Goal: Task Accomplishment & Management: Complete application form

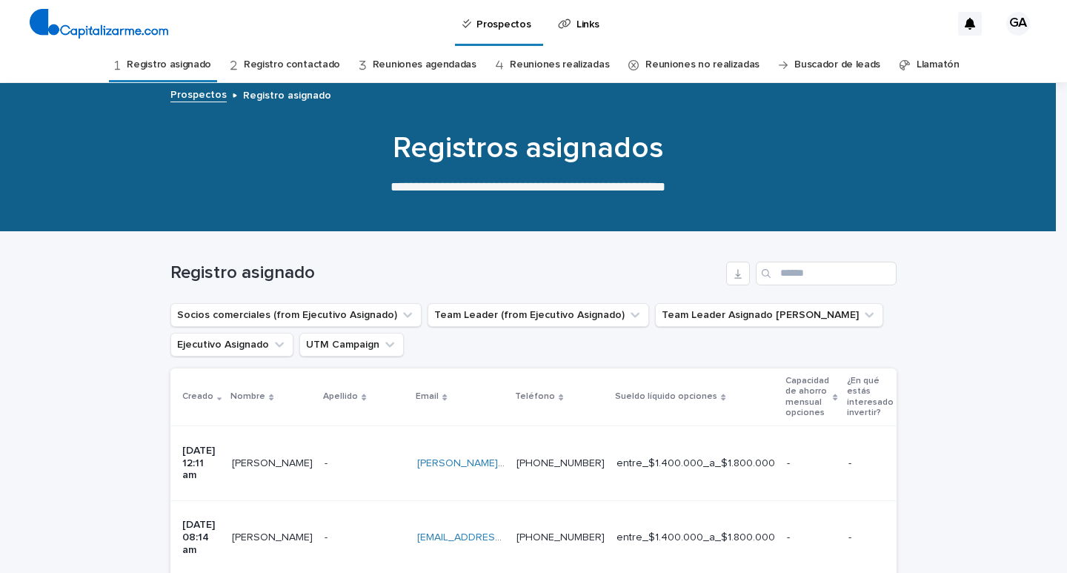
click at [441, 65] on link "Reuniones agendadas" at bounding box center [425, 64] width 104 height 35
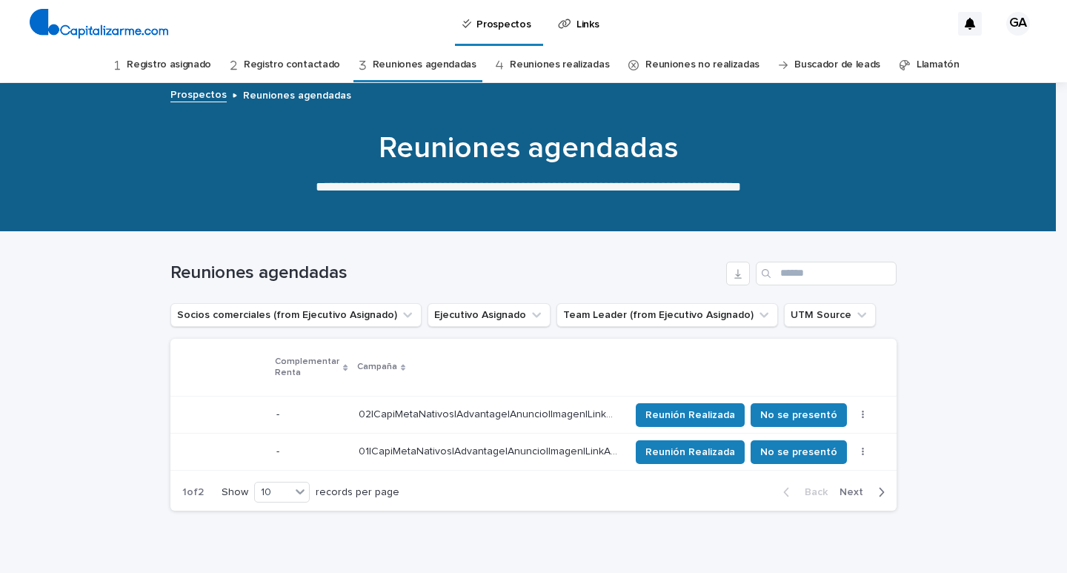
scroll to position [0, 900]
click at [720, 454] on span "Reunión Realizada" at bounding box center [690, 452] width 90 height 15
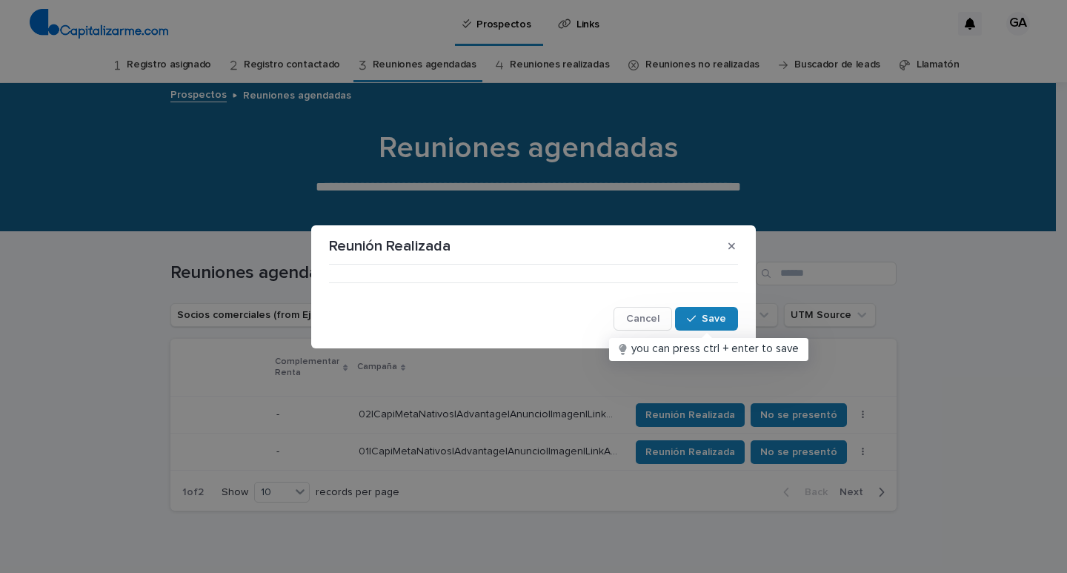
click at [444, 267] on div "••• Cancel Save" at bounding box center [533, 300] width 416 height 67
click at [698, 320] on div "button" at bounding box center [694, 318] width 15 height 10
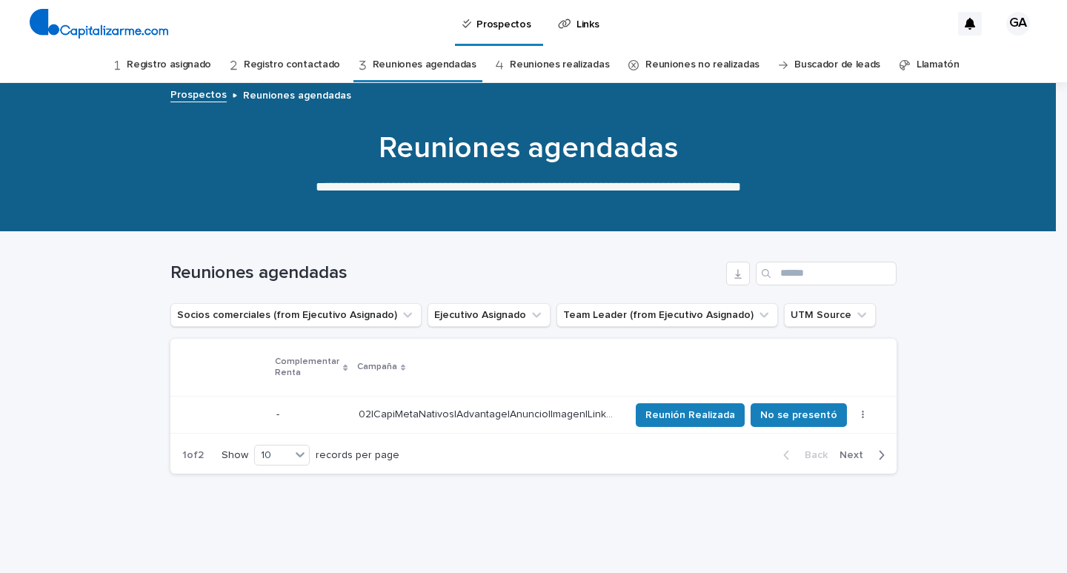
click at [565, 67] on link "Reuniones realizadas" at bounding box center [559, 64] width 99 height 35
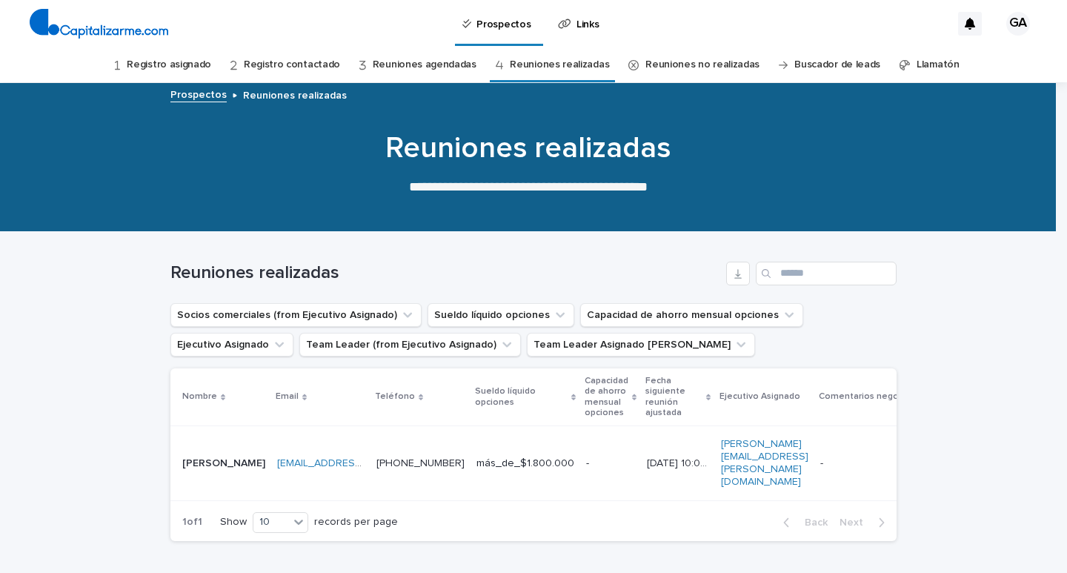
click at [441, 64] on link "Reuniones agendadas" at bounding box center [425, 64] width 104 height 35
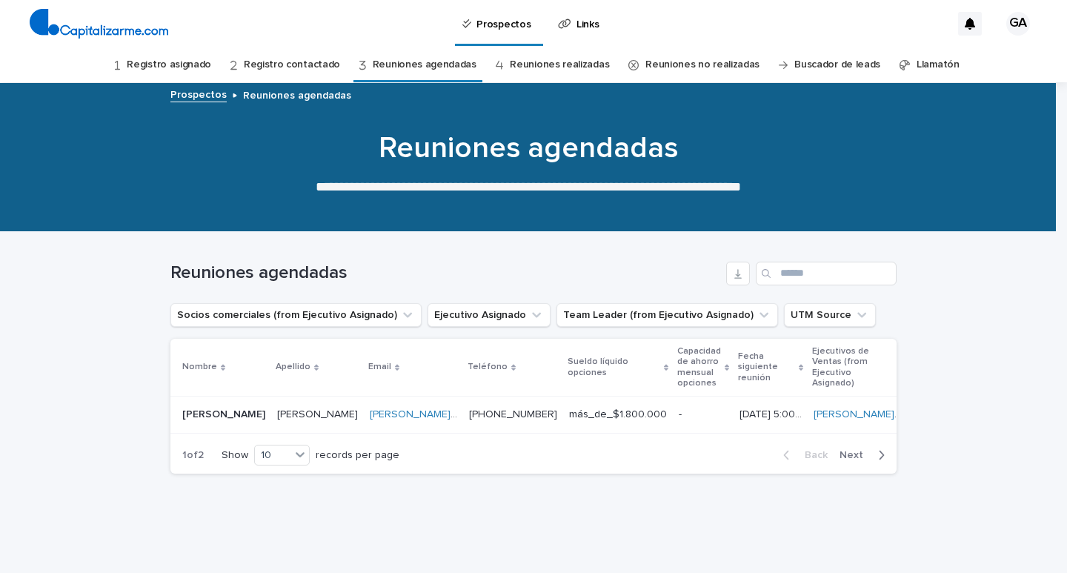
click at [156, 66] on link "Registro asignado" at bounding box center [169, 64] width 84 height 35
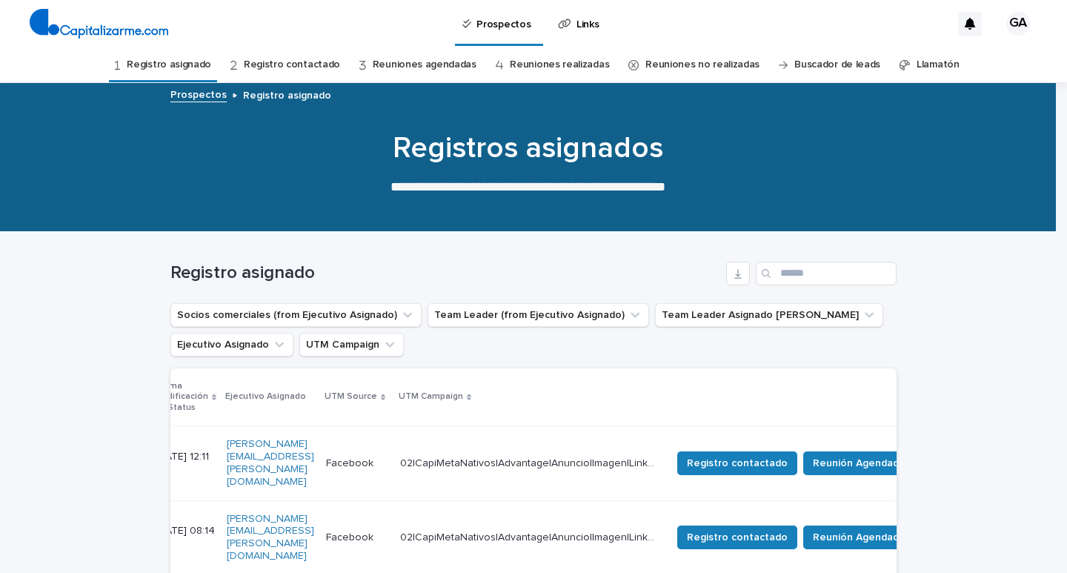
click at [648, 454] on p "02|CapiMetaNativos|Advantage|Anuncio|Imagen|LinkAd|AON|Agosto|2025|Capitalizarm…" at bounding box center [531, 462] width 262 height 16
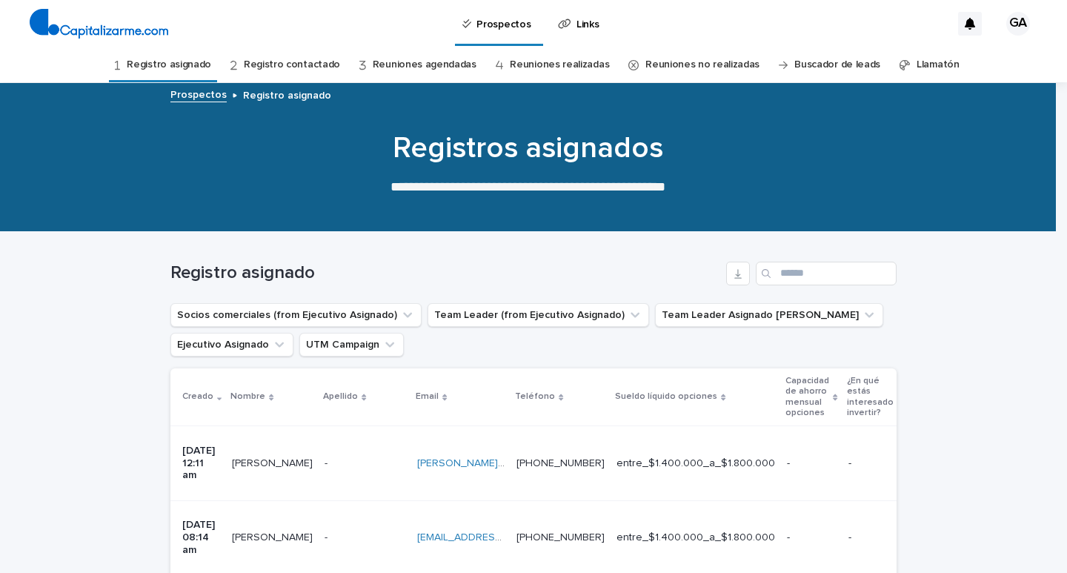
scroll to position [47, 0]
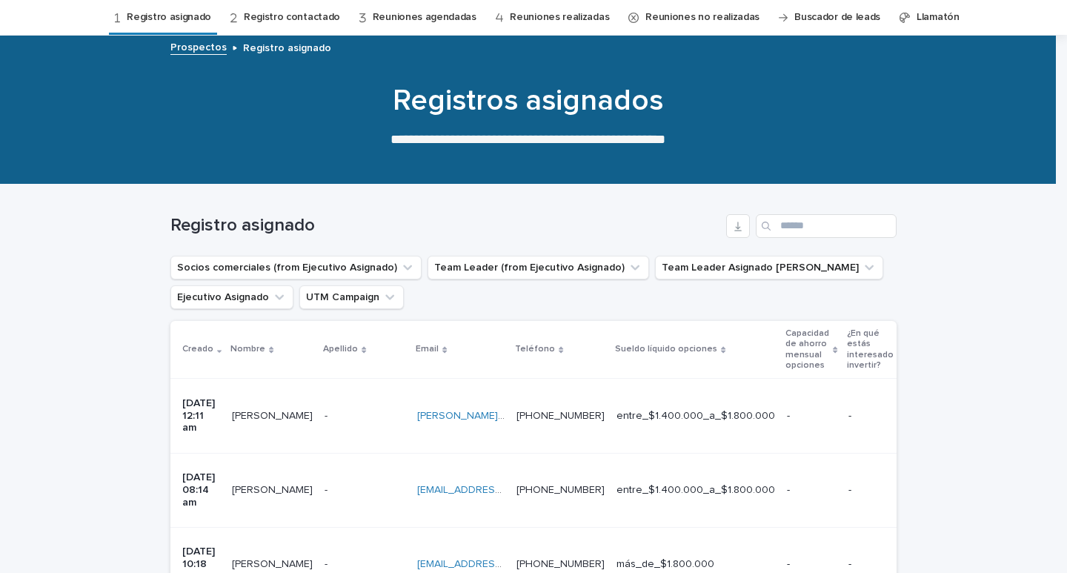
click at [775, 410] on p "entre_$1.400.000_a_$1.800.000" at bounding box center [696, 416] width 159 height 13
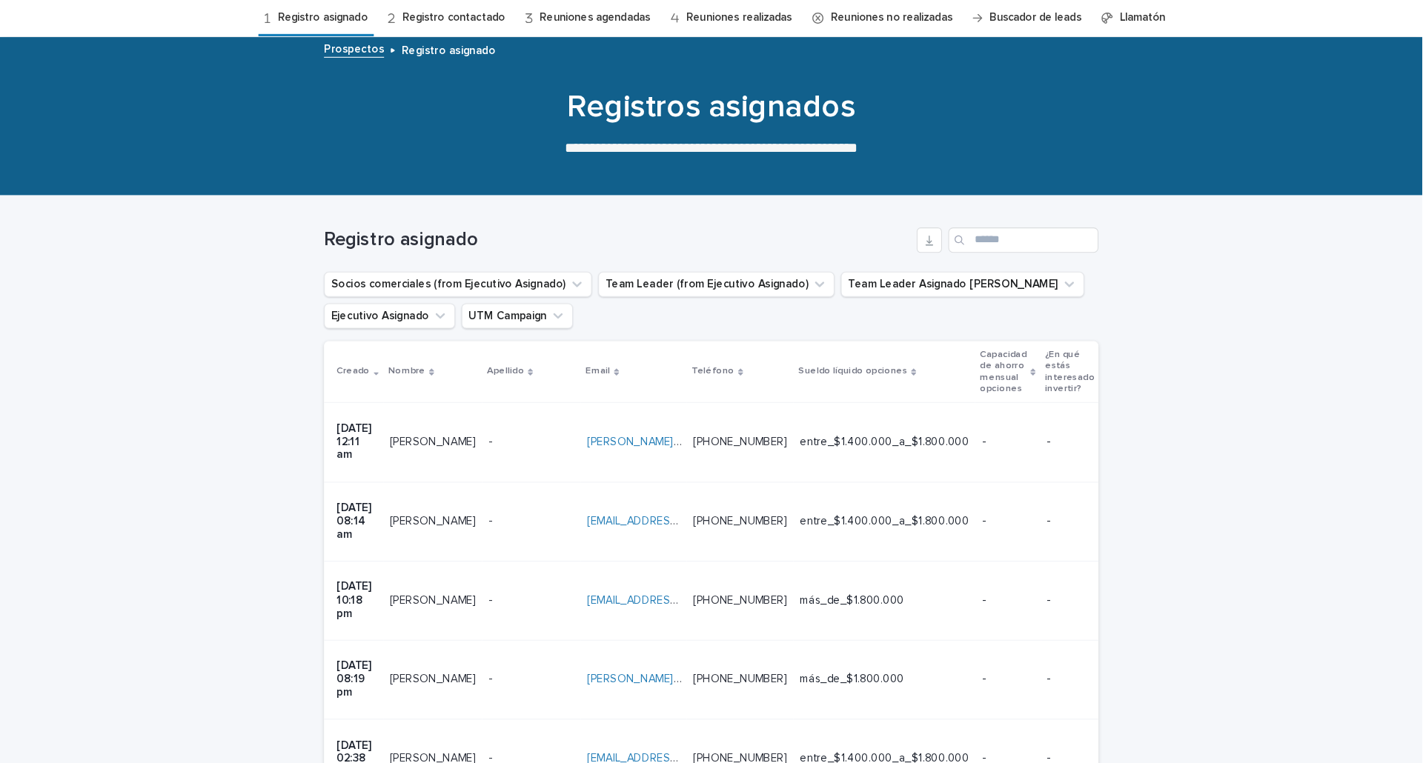
scroll to position [48, 0]
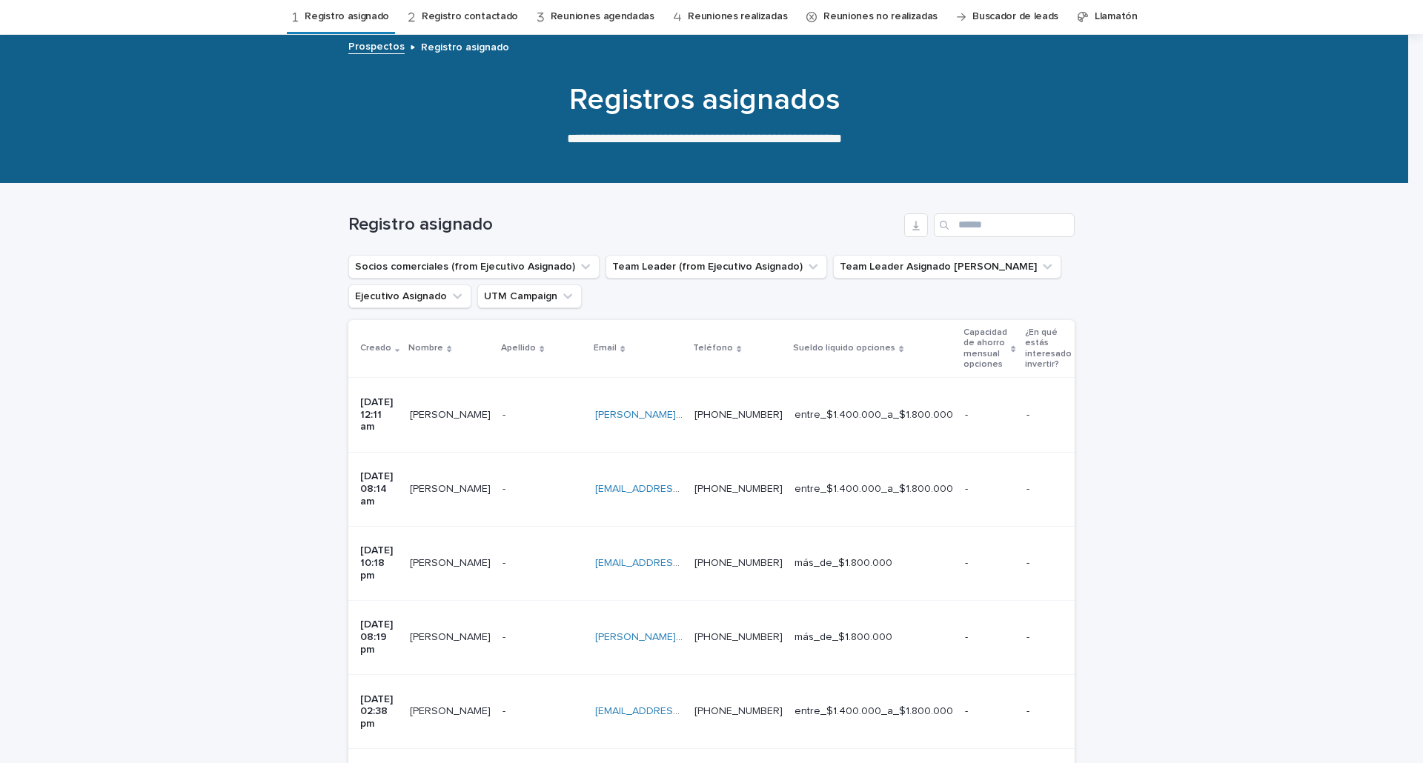
drag, startPoint x: 1059, startPoint y: 0, endPoint x: 249, endPoint y: 245, distance: 846.0
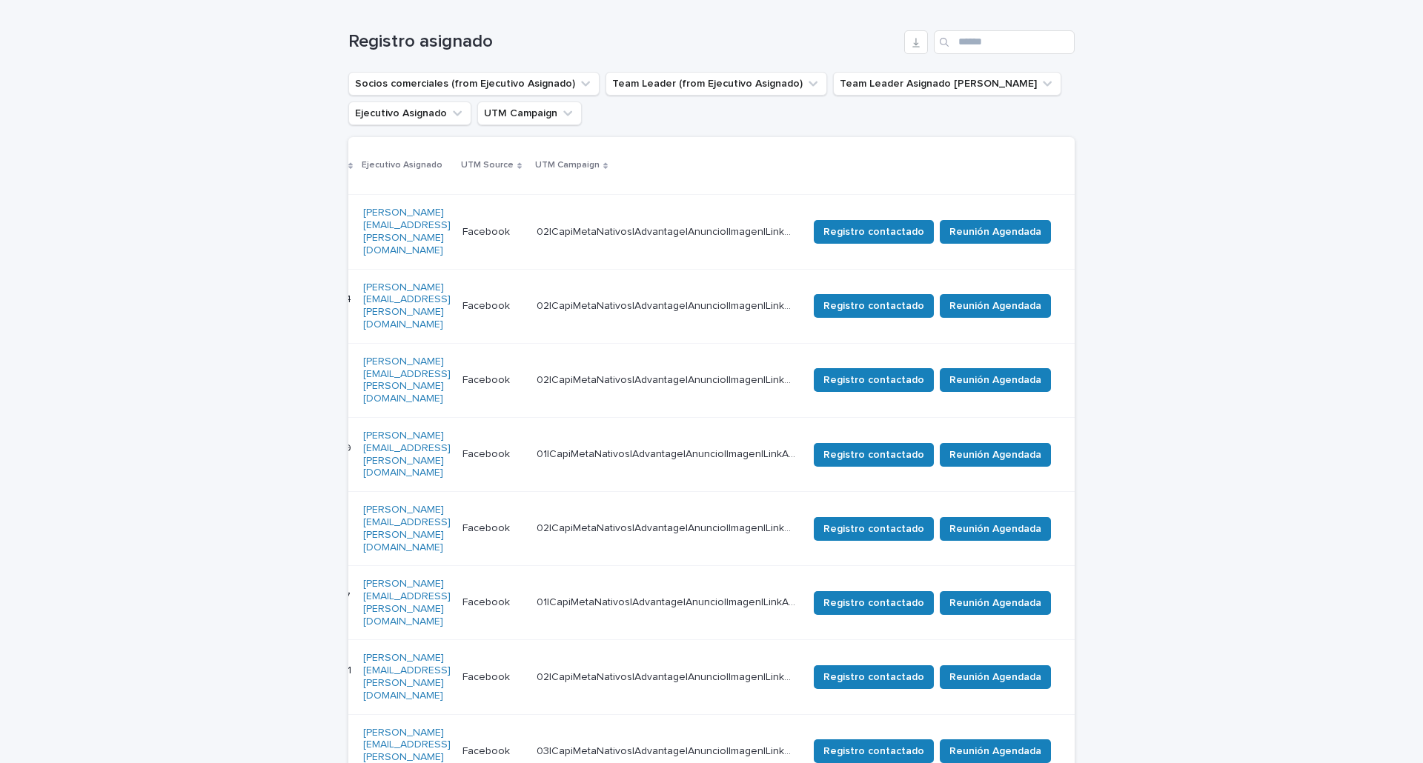
scroll to position [197, 0]
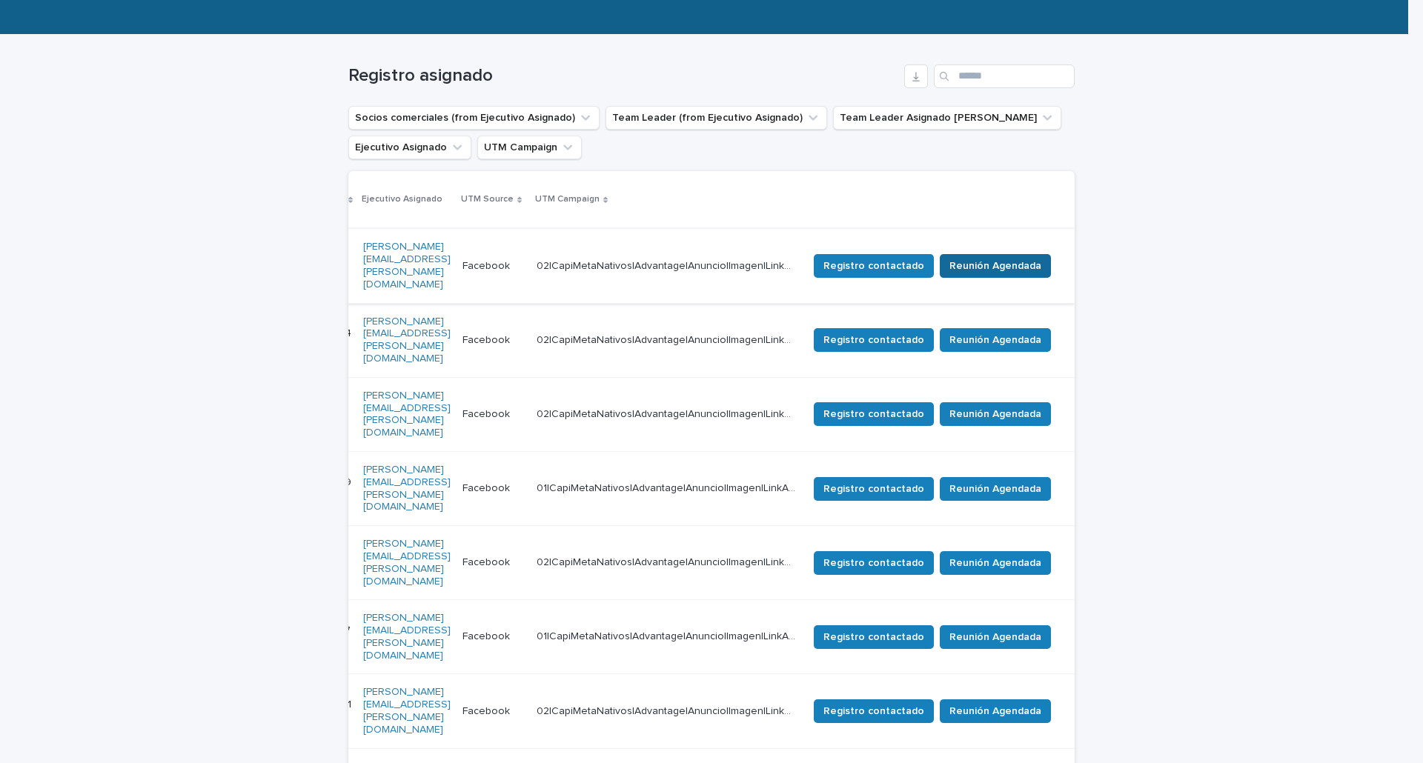
click at [971, 259] on span "Reunión Agendada" at bounding box center [995, 266] width 92 height 15
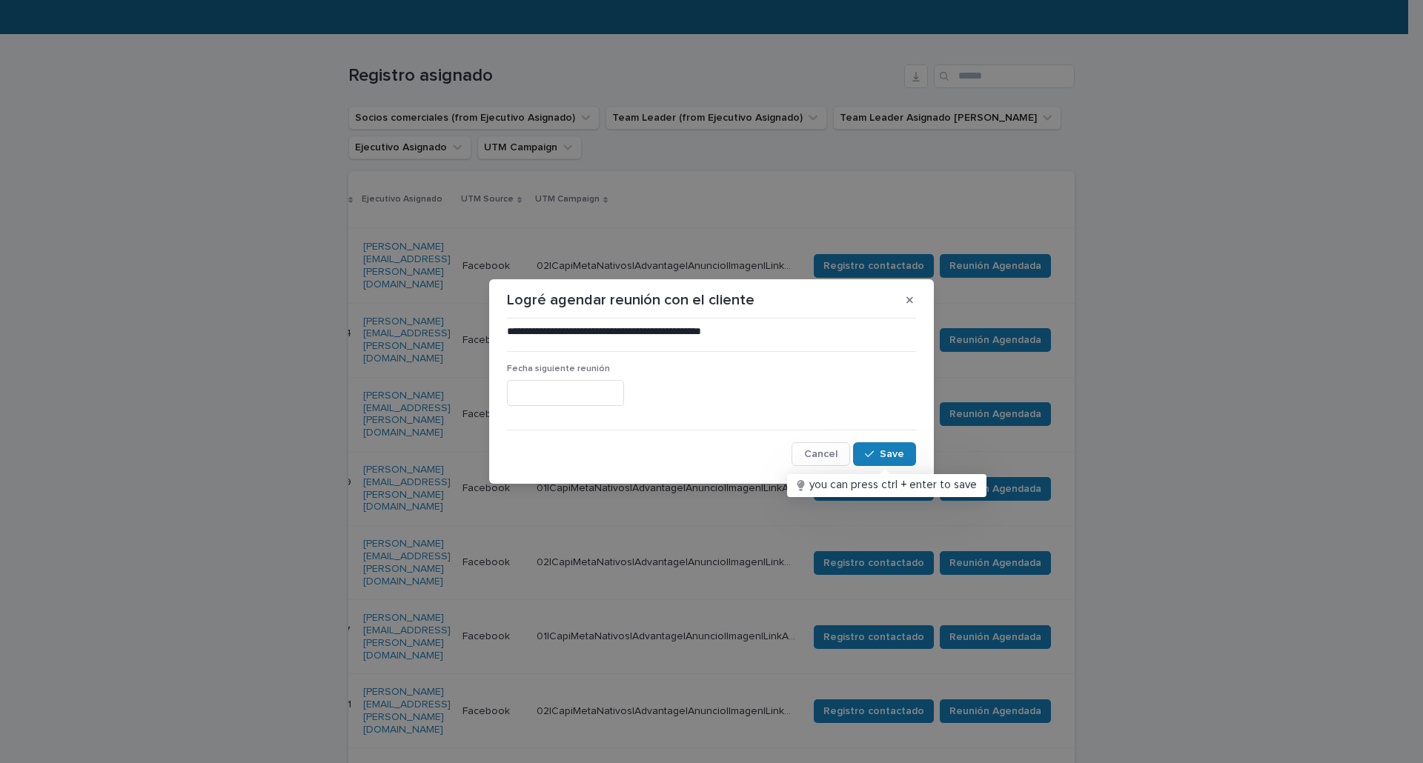
click at [588, 394] on input "text" at bounding box center [565, 393] width 117 height 26
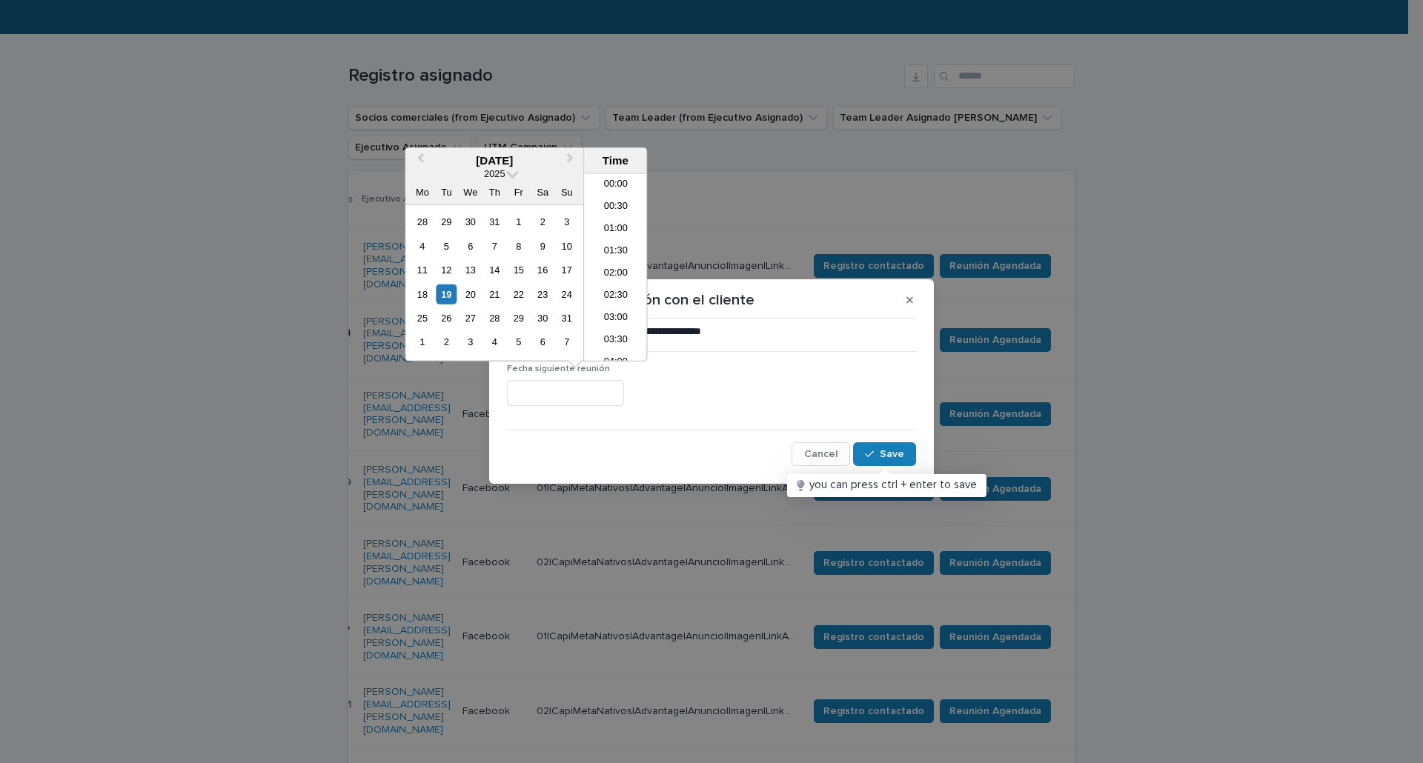
scroll to position [473, 0]
click at [498, 292] on div "21" at bounding box center [495, 294] width 20 height 20
click at [574, 391] on input "**********" at bounding box center [565, 393] width 117 height 26
click at [581, 393] on input "**********" at bounding box center [565, 393] width 117 height 26
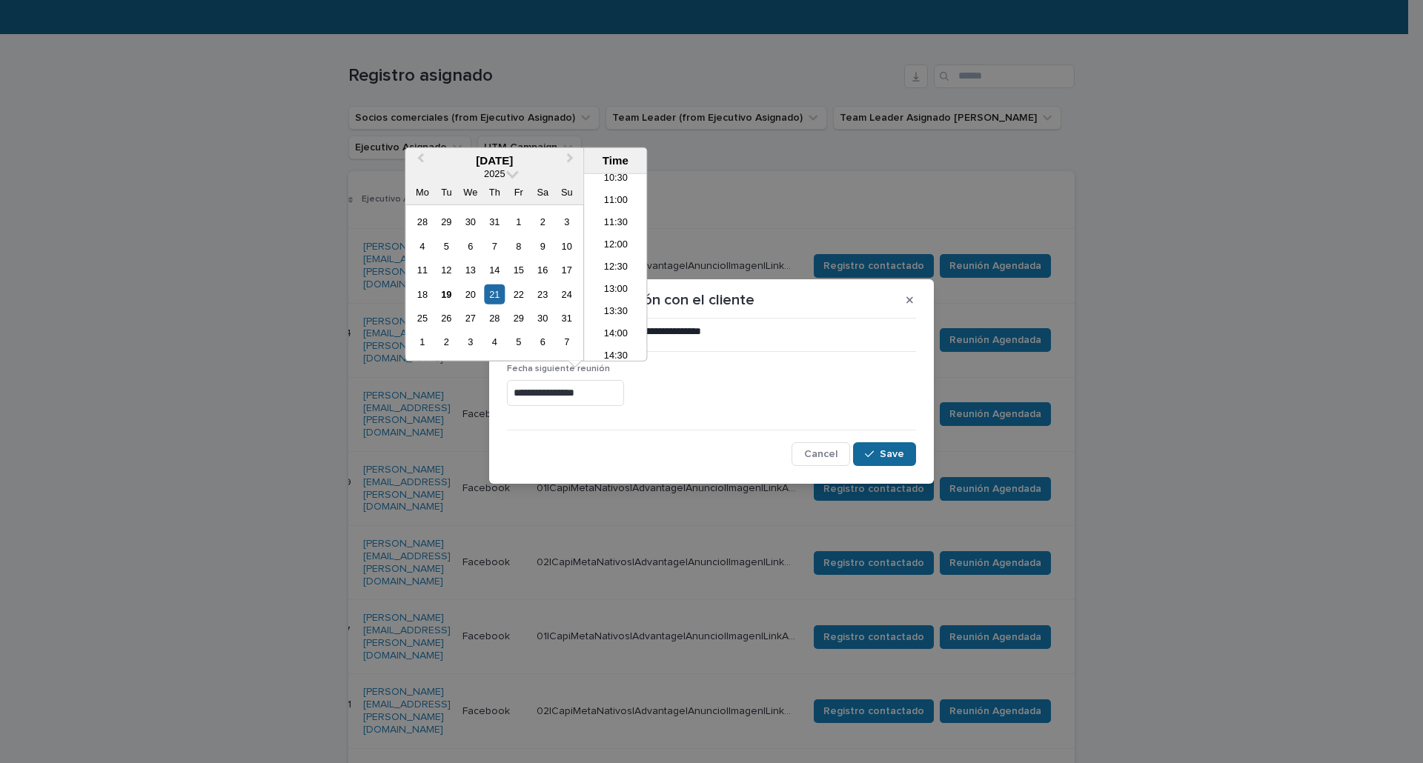
type input "**********"
click at [883, 459] on span "Save" at bounding box center [892, 454] width 24 height 10
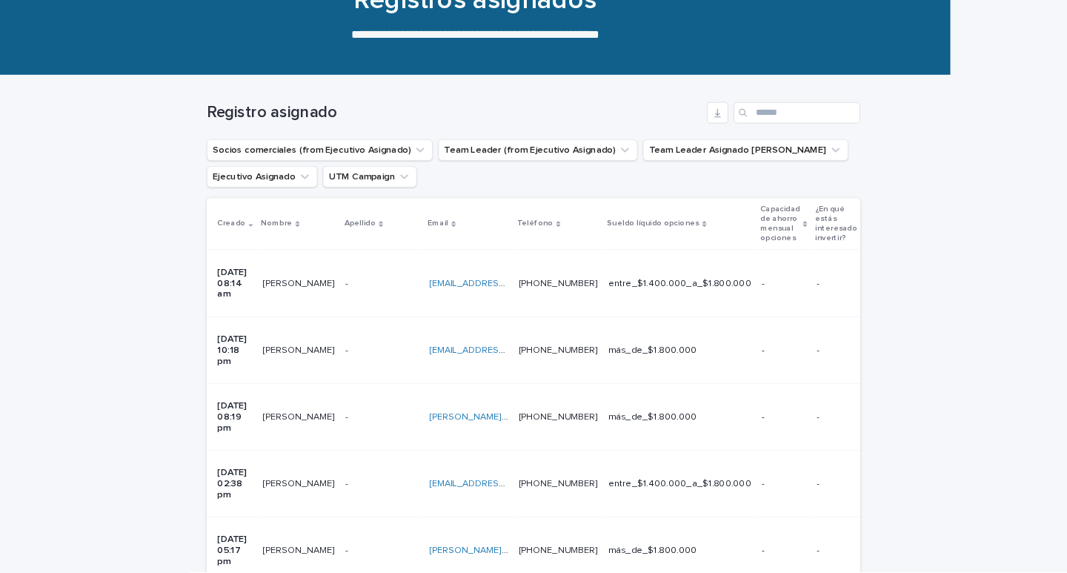
scroll to position [148, 0]
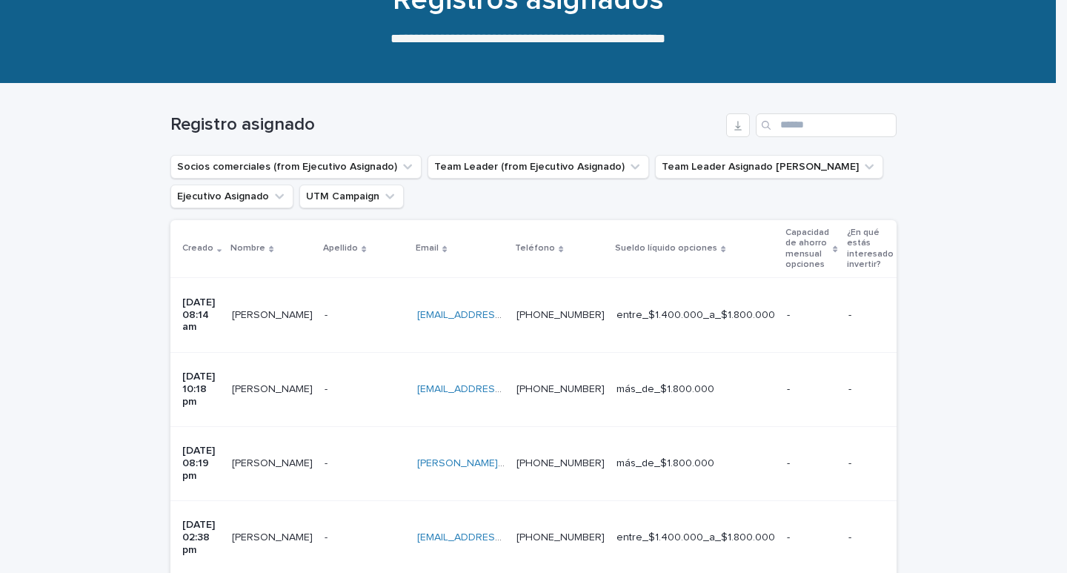
drag, startPoint x: 1384, startPoint y: 3, endPoint x: 616, endPoint y: 113, distance: 776.2
click at [616, 113] on div "Registro asignado" at bounding box center [533, 125] width 726 height 24
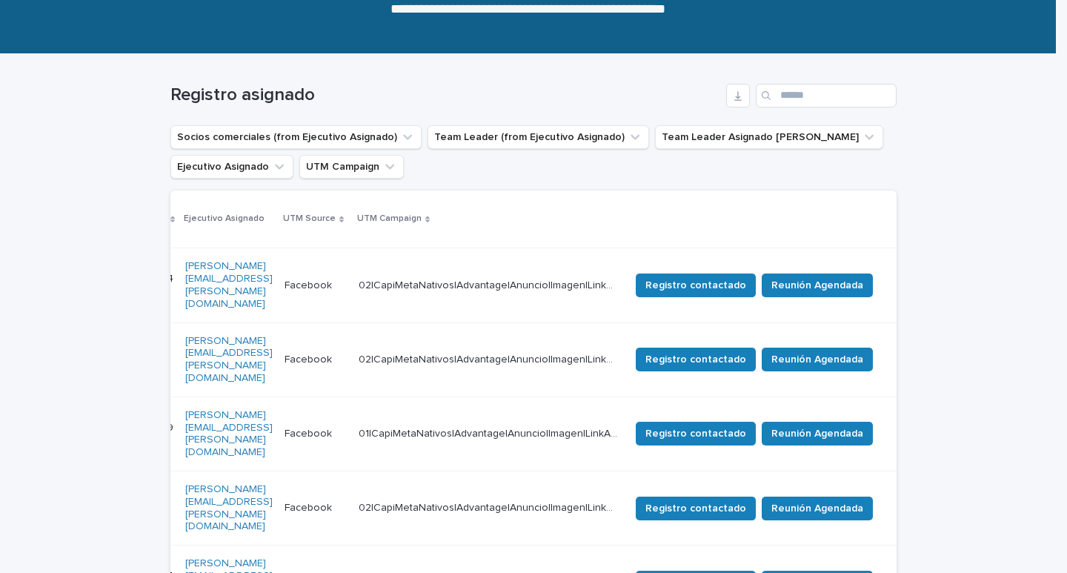
scroll to position [179, 0]
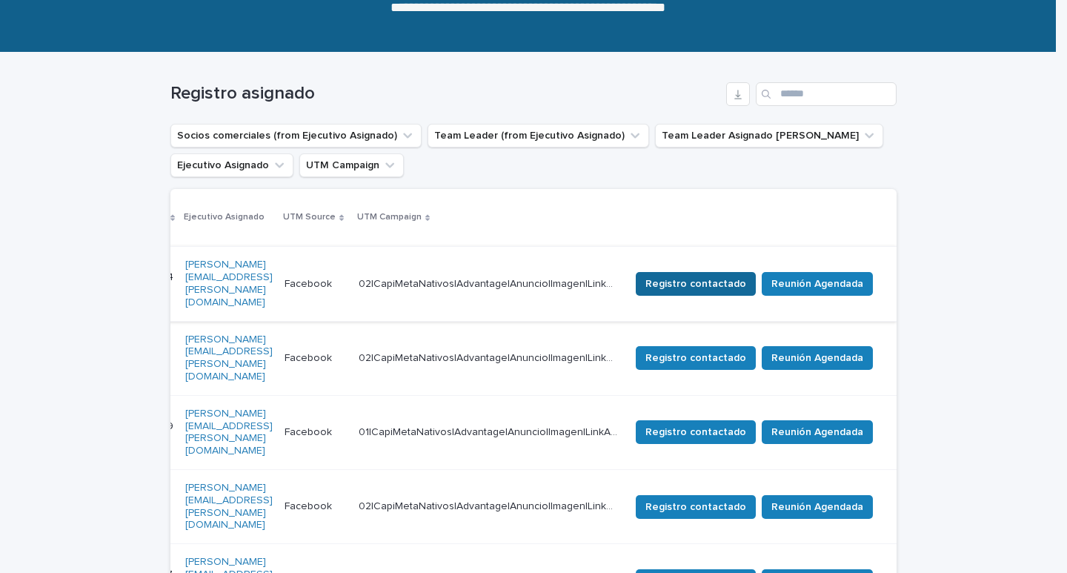
click at [731, 276] on span "Registro contactado" at bounding box center [695, 283] width 101 height 15
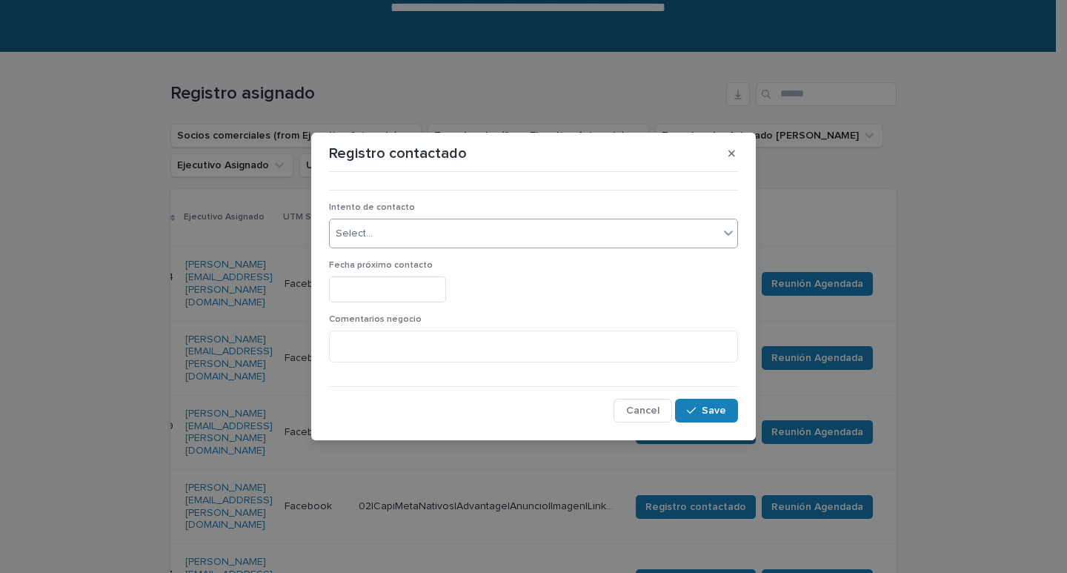
click at [526, 230] on div "Select..." at bounding box center [524, 234] width 389 height 24
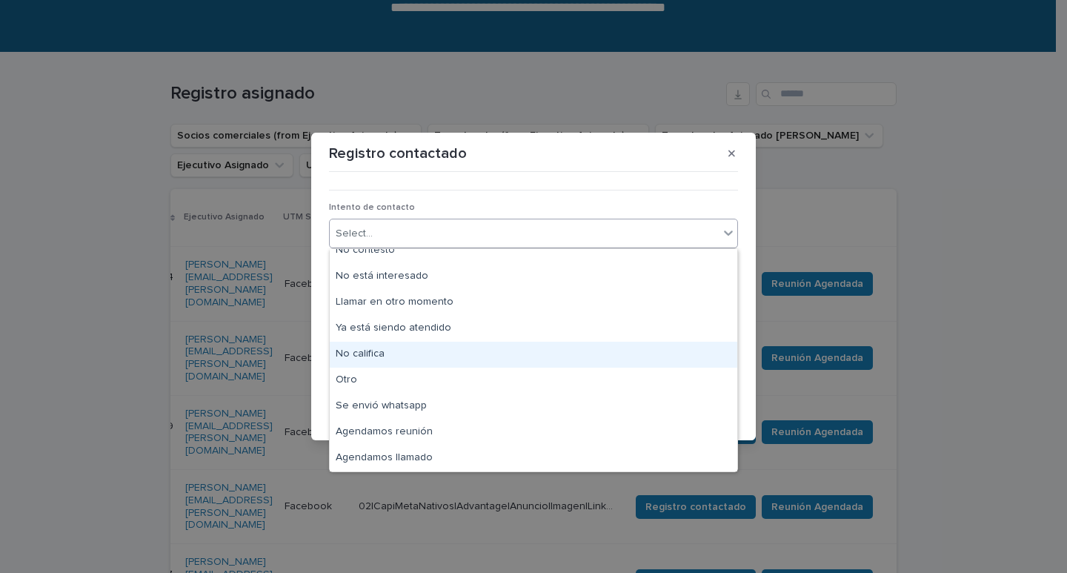
scroll to position [0, 0]
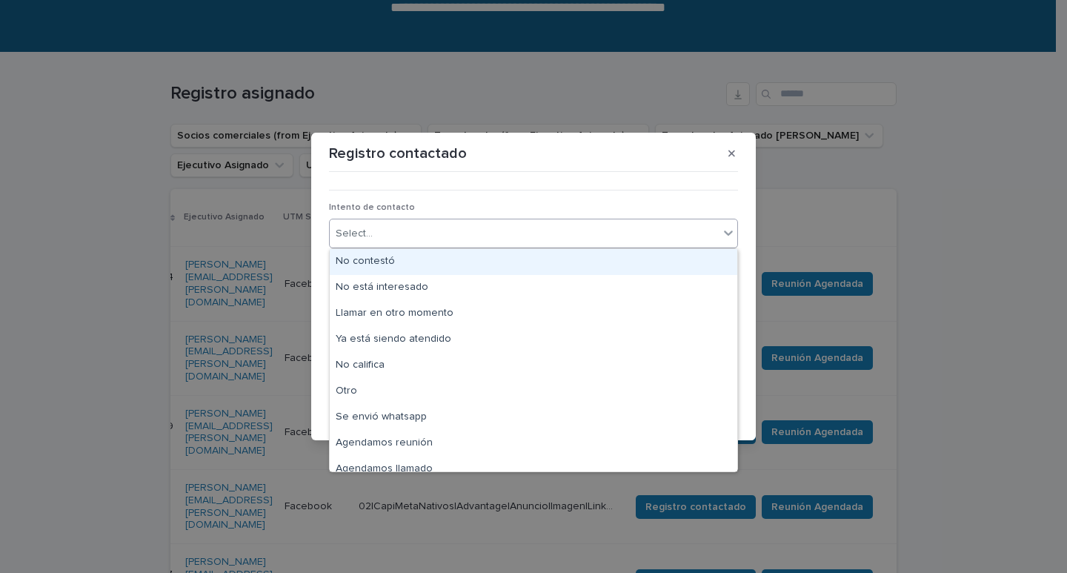
click at [391, 262] on div "No contestó" at bounding box center [534, 262] width 408 height 26
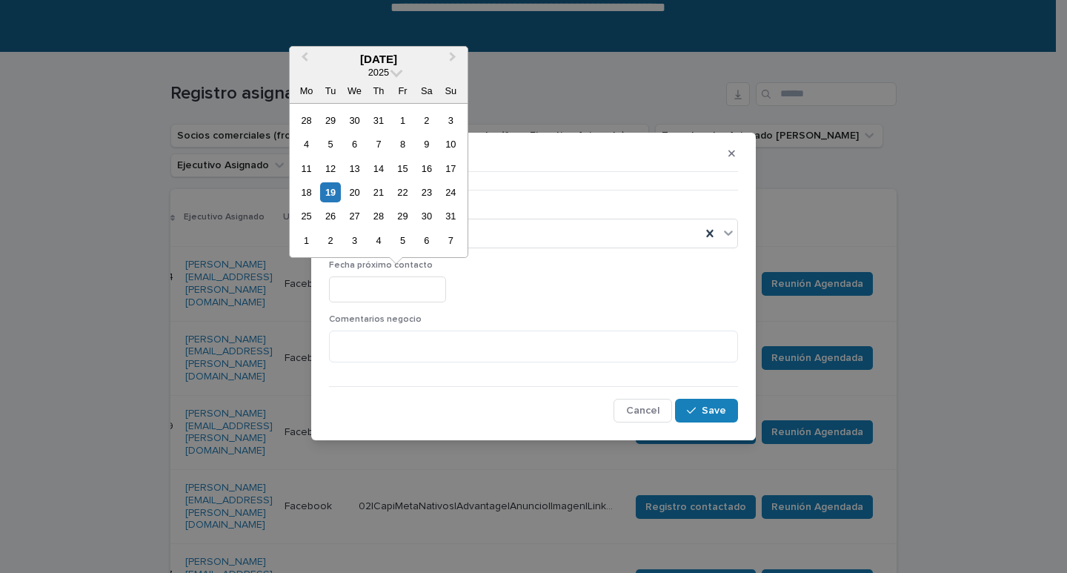
click at [433, 293] on input "text" at bounding box center [387, 289] width 117 height 26
click at [359, 199] on div "20" at bounding box center [355, 192] width 20 height 20
type input "**********"
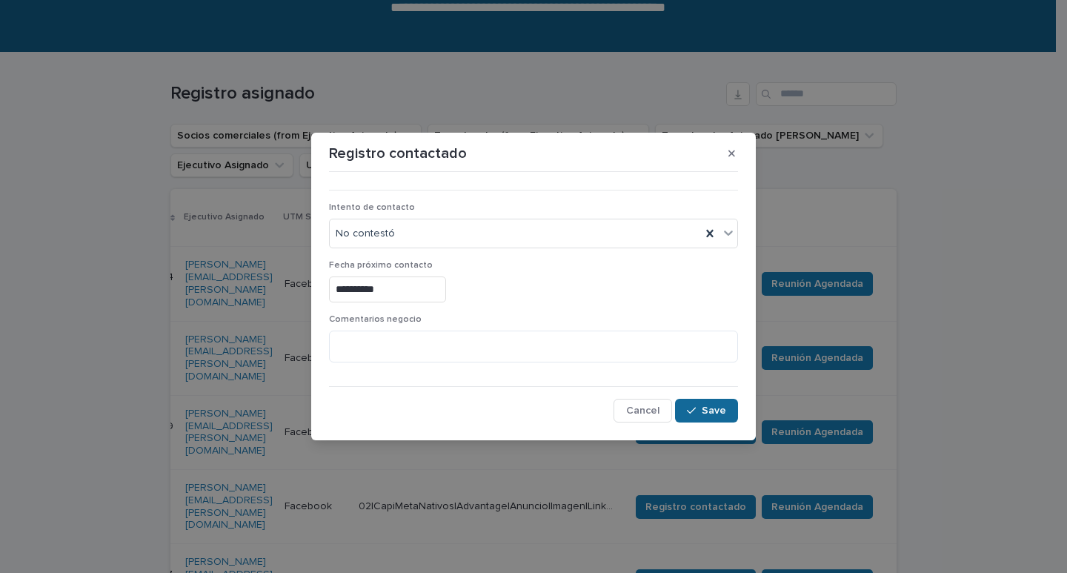
click at [721, 411] on span "Save" at bounding box center [714, 410] width 24 height 10
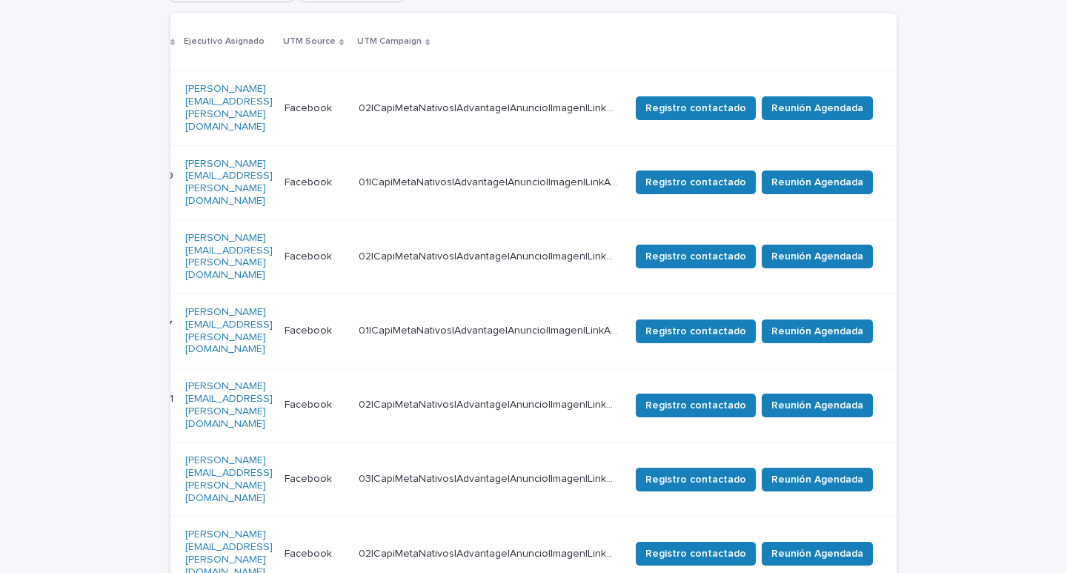
scroll to position [353, 0]
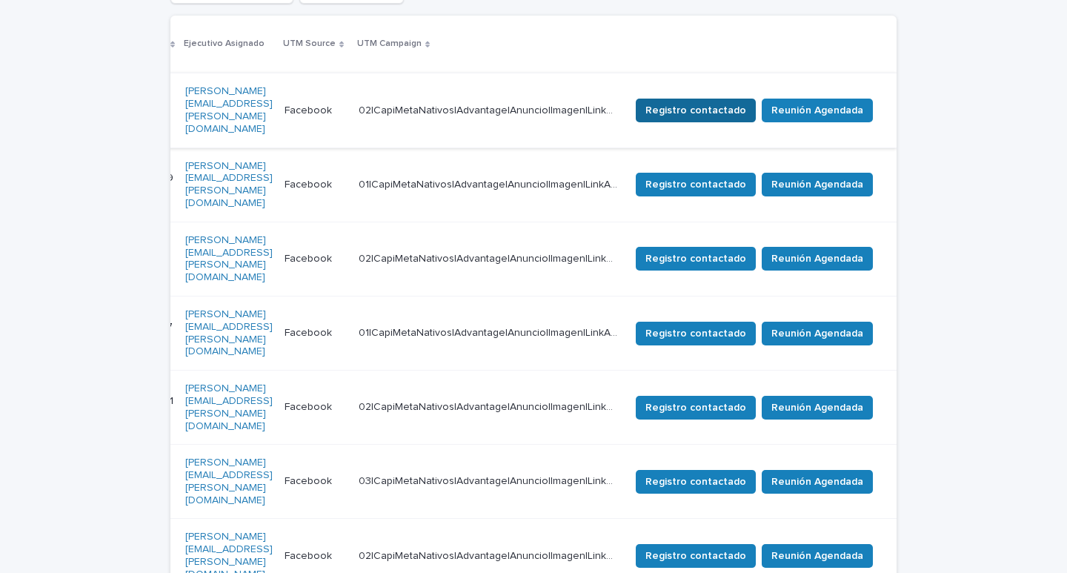
click at [719, 103] on span "Registro contactado" at bounding box center [695, 110] width 101 height 15
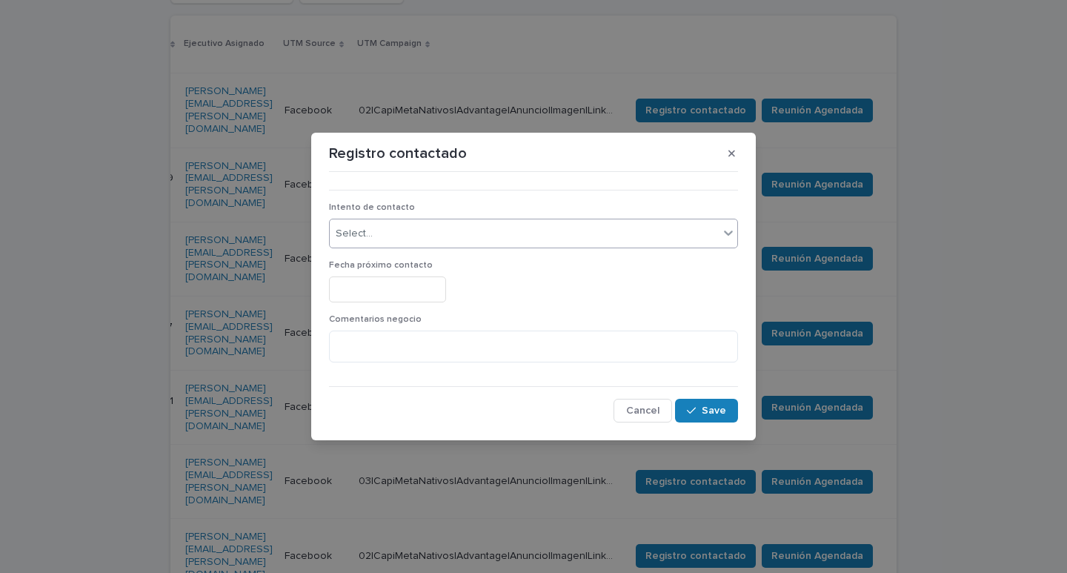
click at [443, 235] on div "Select..." at bounding box center [524, 234] width 389 height 24
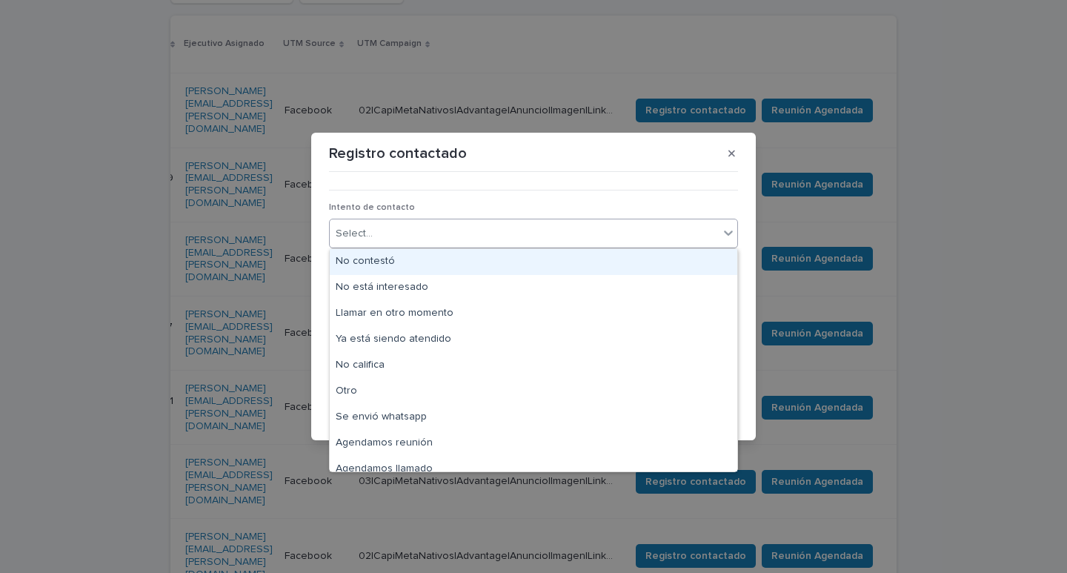
click at [432, 268] on div "No contestó" at bounding box center [534, 262] width 408 height 26
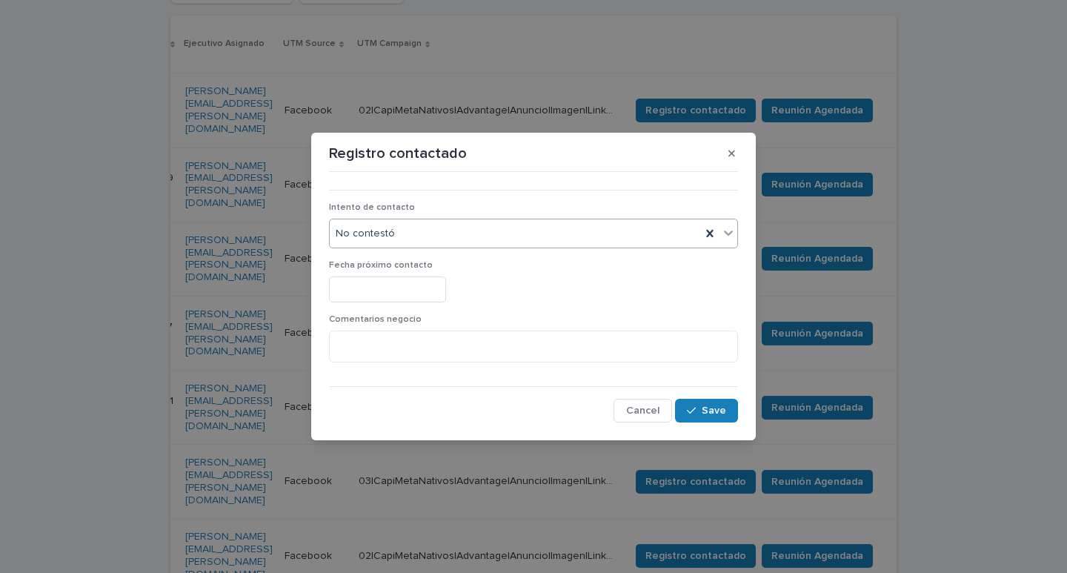
click at [411, 293] on input "text" at bounding box center [387, 289] width 117 height 26
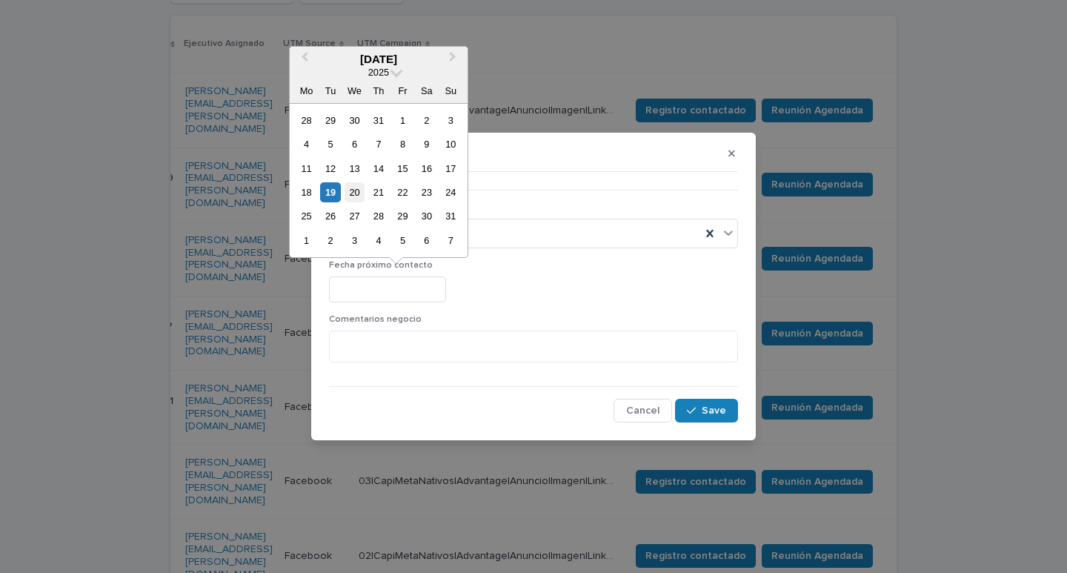
click at [356, 192] on div "20" at bounding box center [355, 192] width 20 height 20
type input "**********"
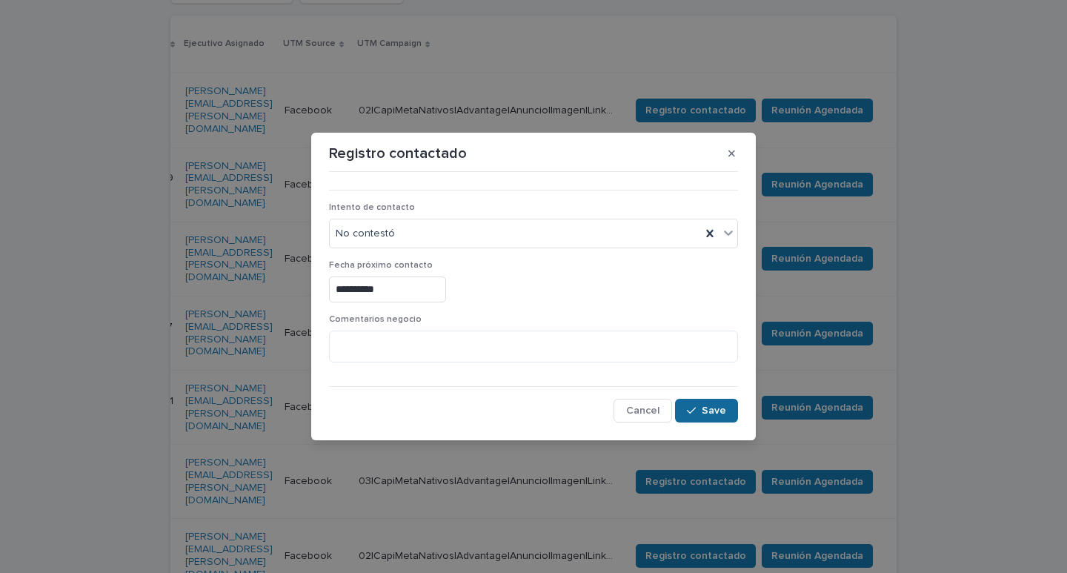
click at [700, 410] on div "button" at bounding box center [694, 410] width 15 height 10
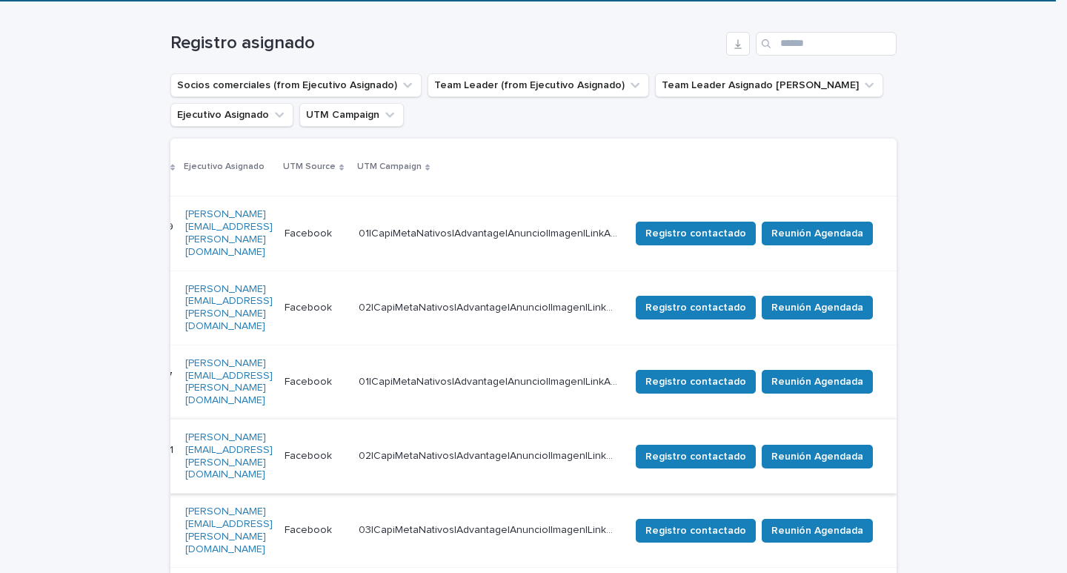
scroll to position [229, 0]
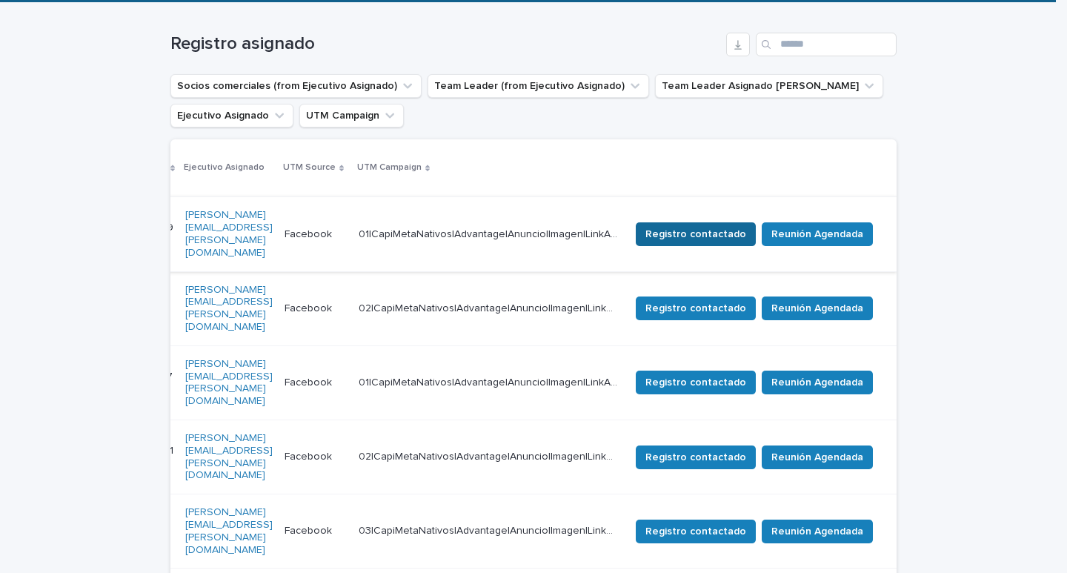
click at [688, 227] on span "Registro contactado" at bounding box center [695, 234] width 101 height 15
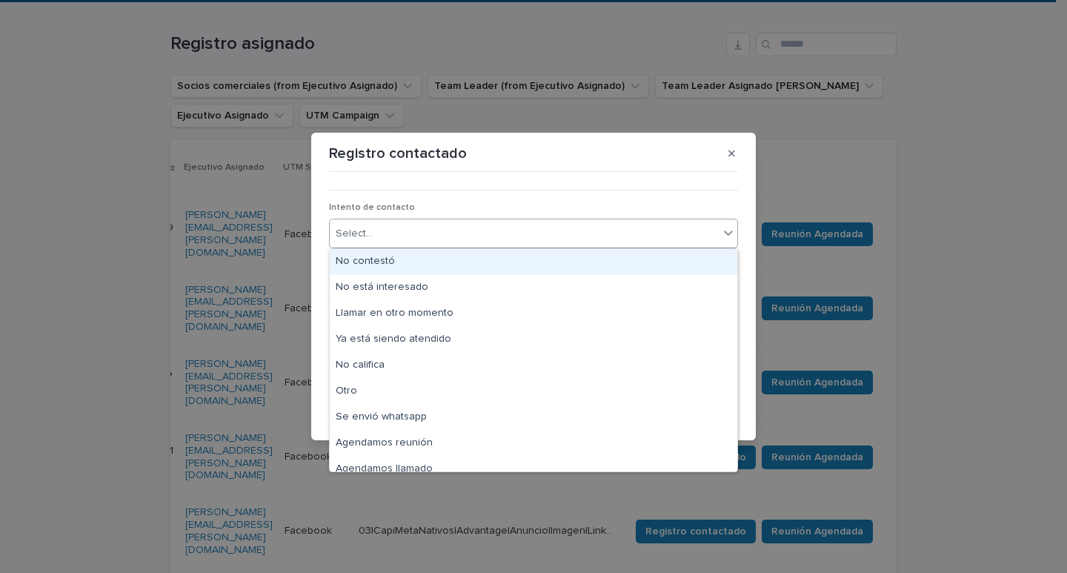
click at [453, 231] on div "Select..." at bounding box center [524, 234] width 389 height 24
click at [438, 260] on div "No contestó" at bounding box center [534, 262] width 408 height 26
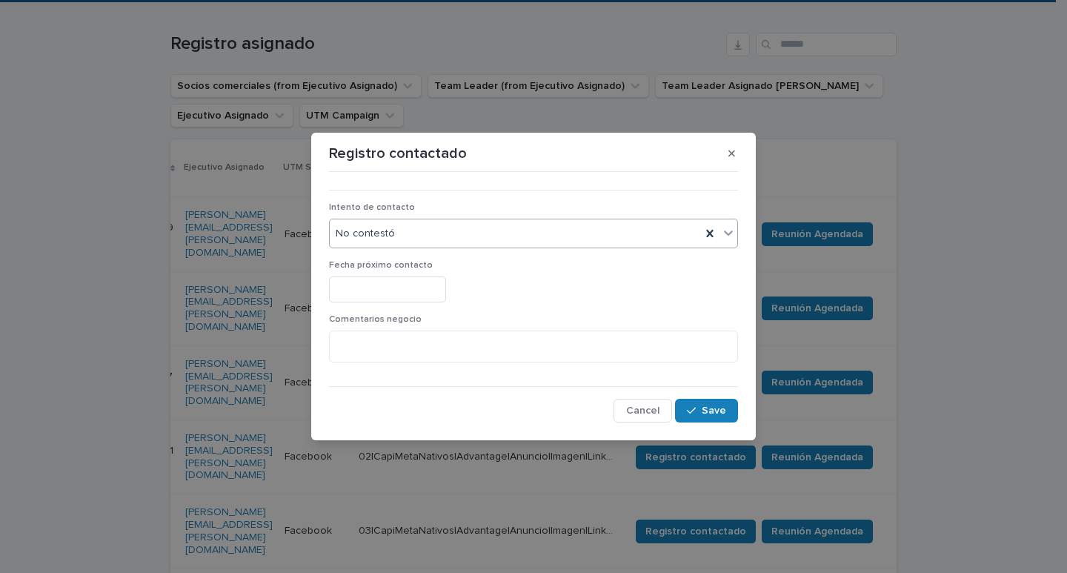
click at [444, 294] on input "text" at bounding box center [387, 289] width 117 height 26
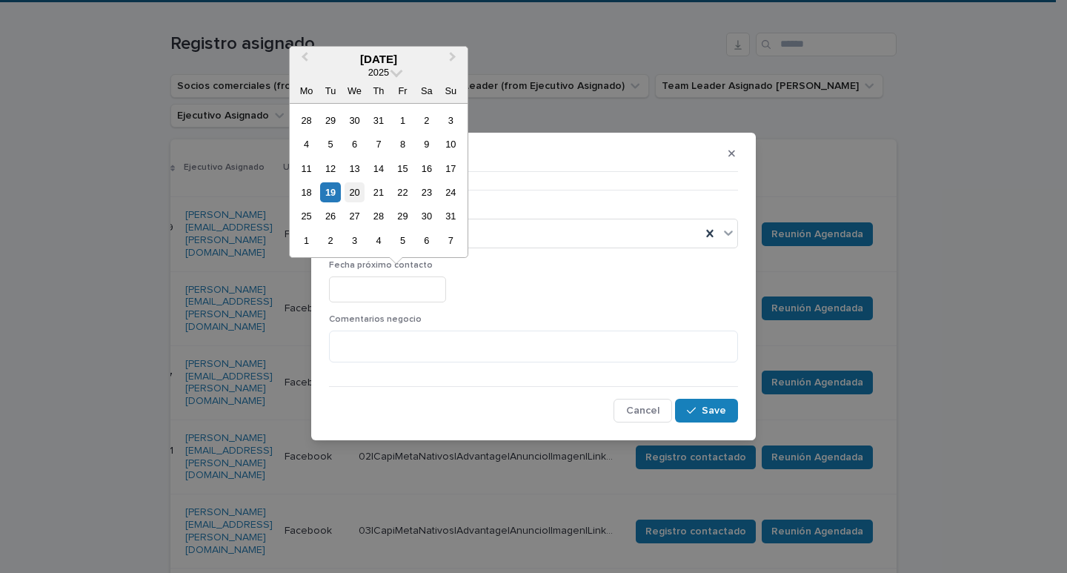
click at [351, 194] on div "20" at bounding box center [355, 192] width 20 height 20
type input "**********"
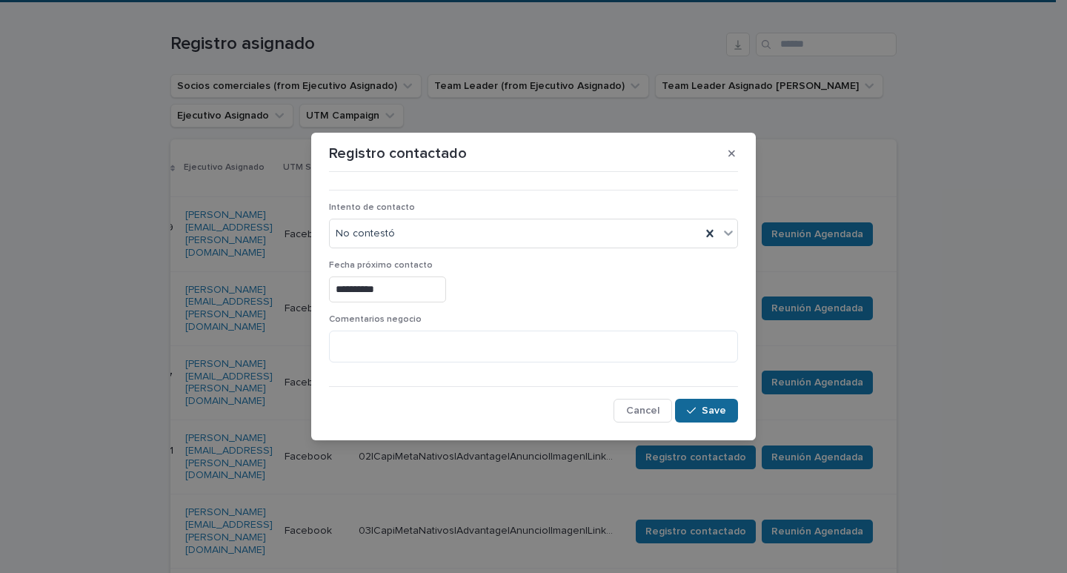
click at [723, 408] on span "Save" at bounding box center [714, 410] width 24 height 10
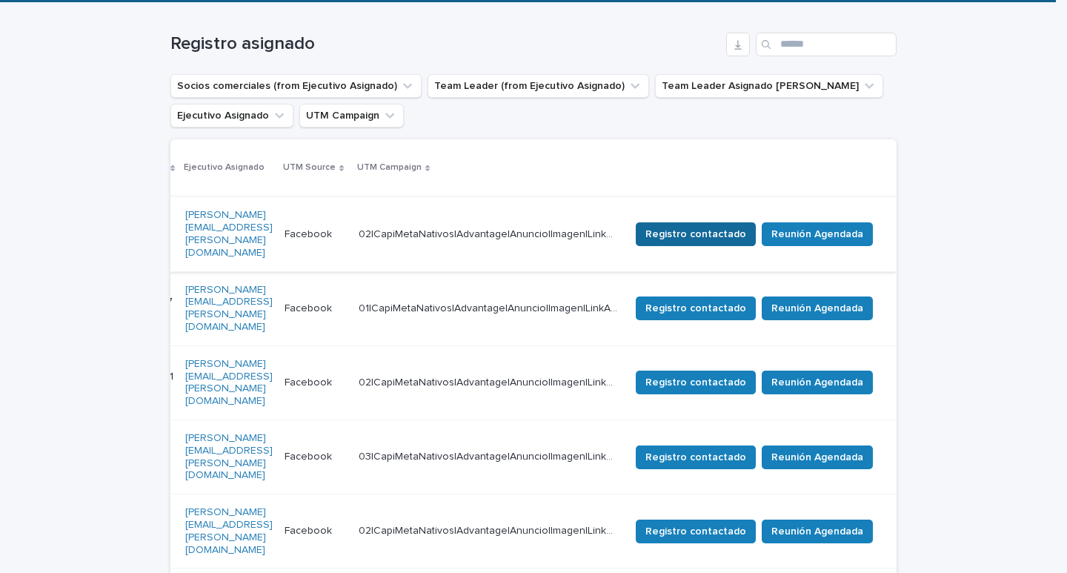
click at [717, 227] on span "Registro contactado" at bounding box center [695, 234] width 101 height 15
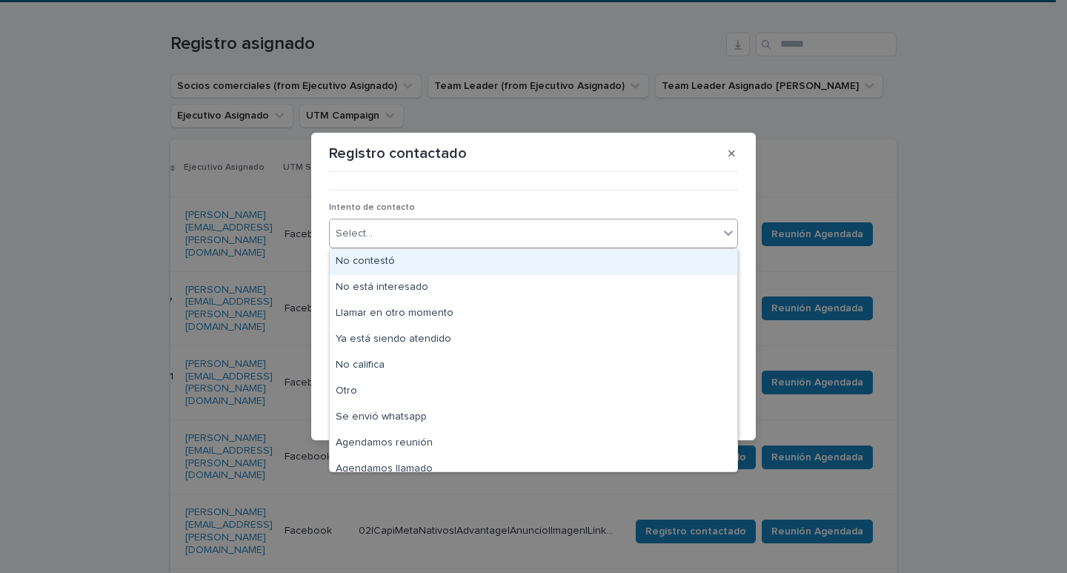
click at [528, 237] on div "Select..." at bounding box center [524, 234] width 389 height 24
click at [394, 261] on div "No contestó" at bounding box center [534, 262] width 408 height 26
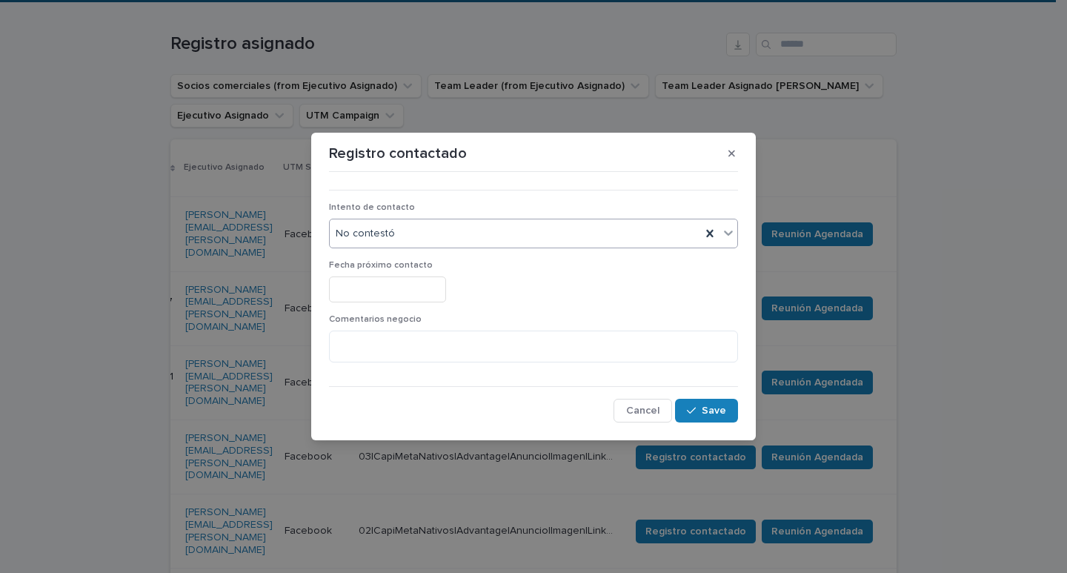
click at [401, 292] on input "text" at bounding box center [387, 289] width 117 height 26
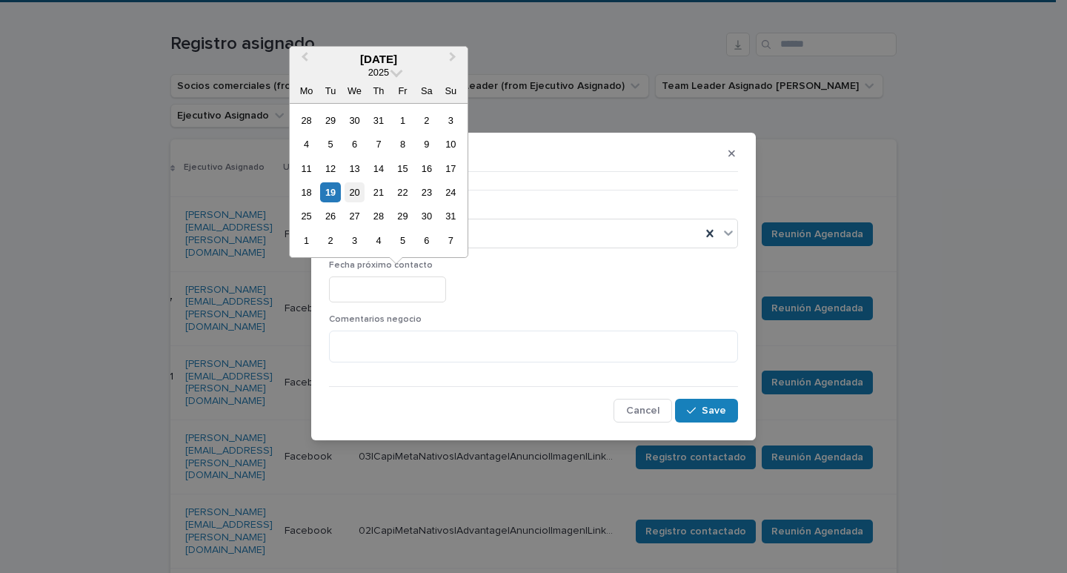
click at [350, 192] on div "20" at bounding box center [355, 192] width 20 height 20
type input "**********"
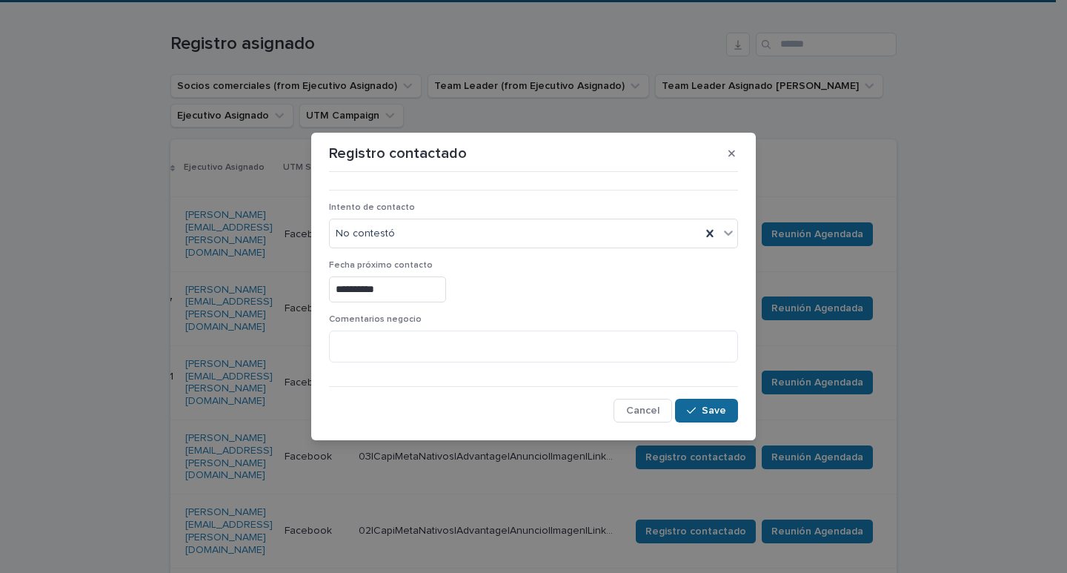
click at [722, 404] on button "Save" at bounding box center [706, 411] width 63 height 24
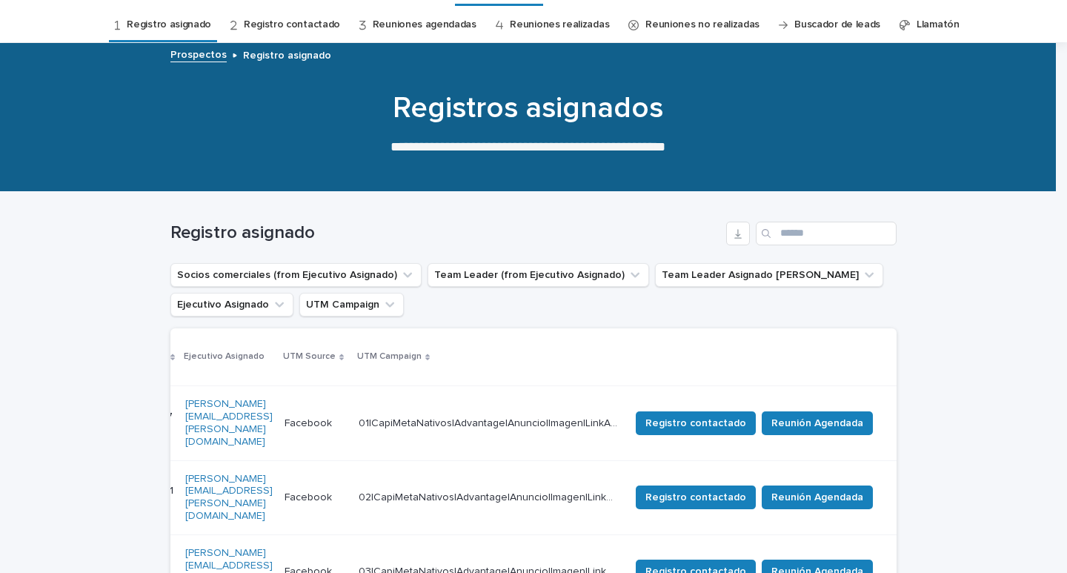
scroll to position [0, 0]
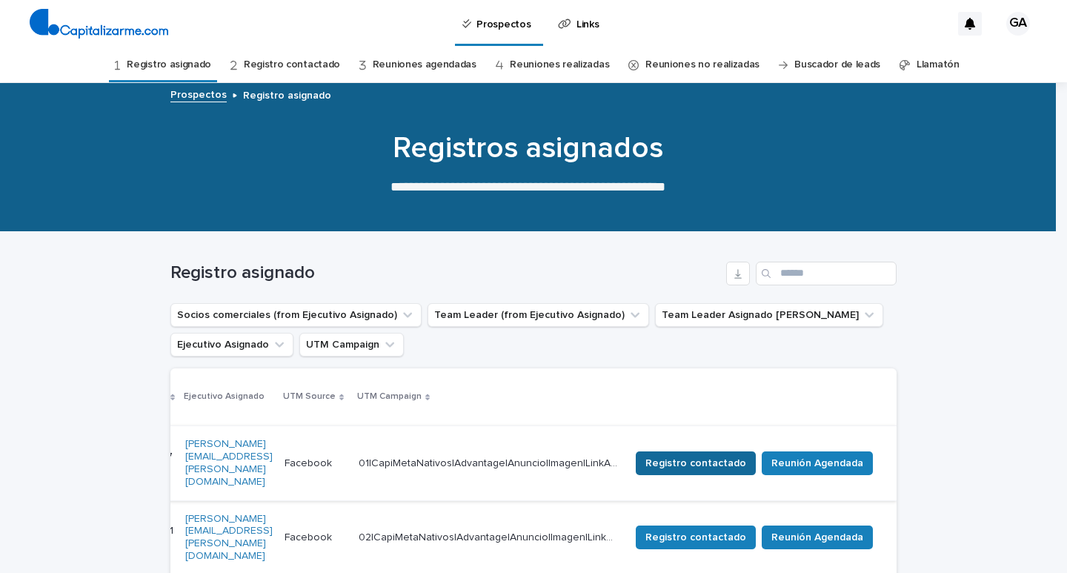
click at [734, 456] on span "Registro contactado" at bounding box center [695, 463] width 101 height 15
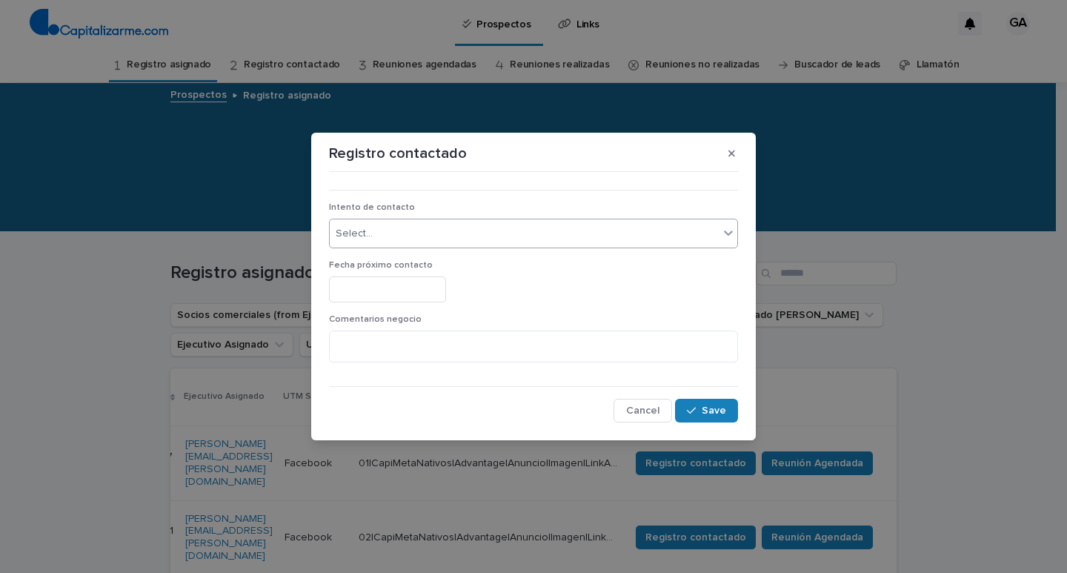
click at [637, 236] on div "Select..." at bounding box center [524, 234] width 389 height 24
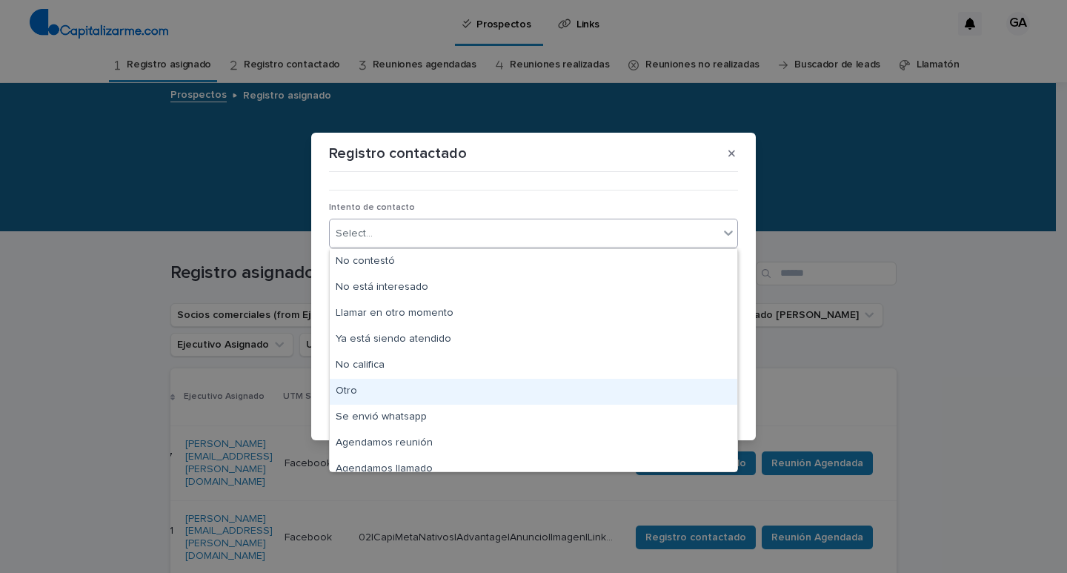
scroll to position [11, 0]
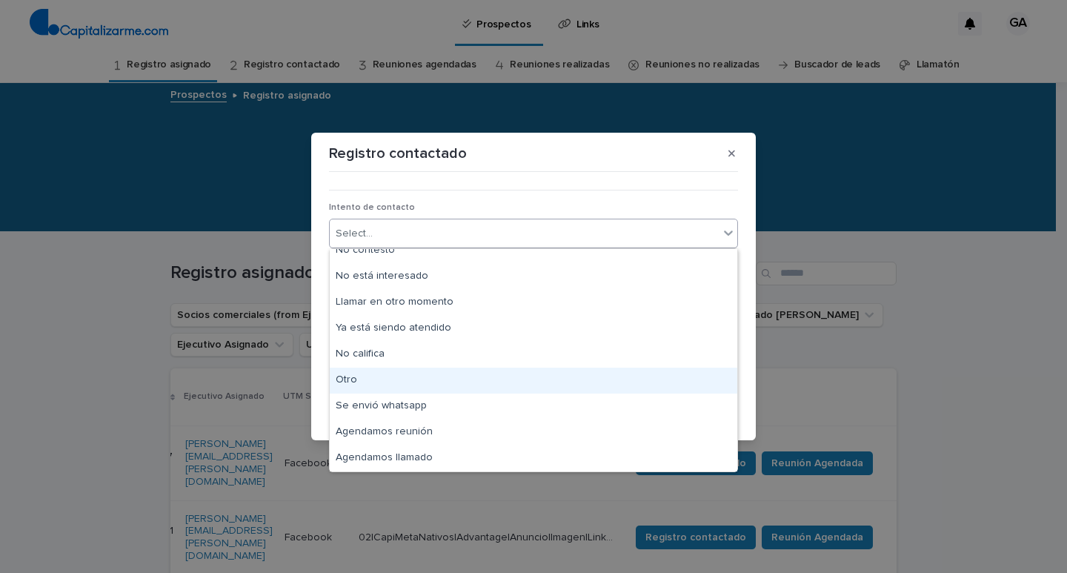
click at [386, 382] on div "Otro" at bounding box center [534, 381] width 408 height 26
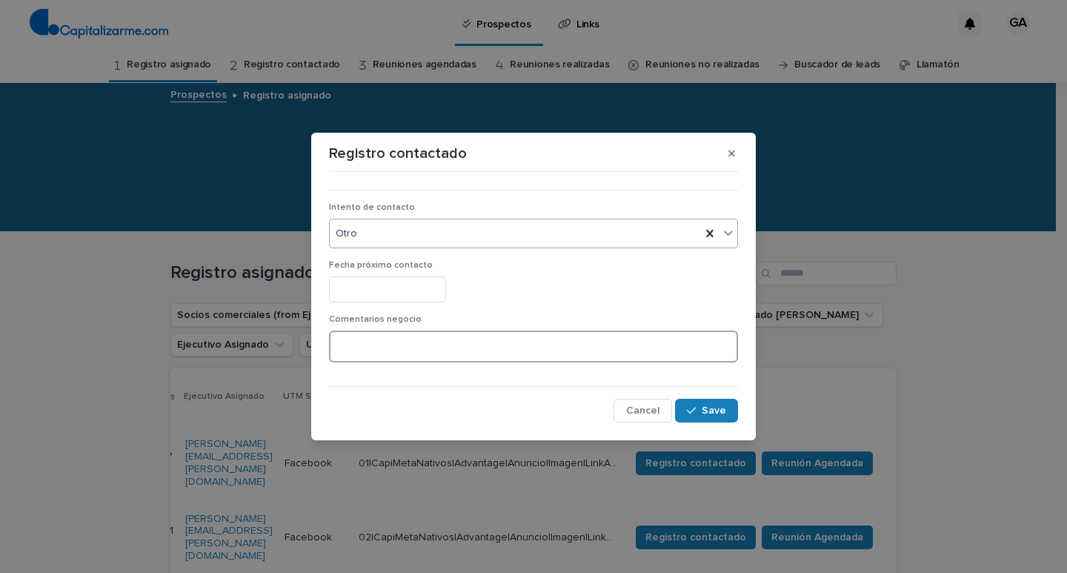
click at [422, 348] on textarea at bounding box center [533, 346] width 409 height 32
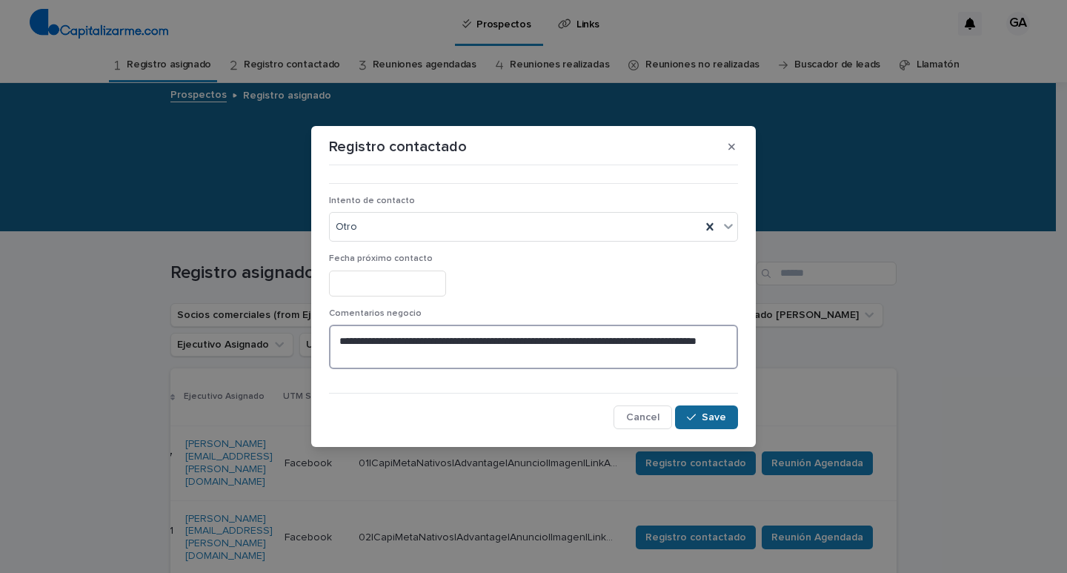
type textarea "**********"
click at [694, 412] on icon "button" at bounding box center [691, 417] width 9 height 10
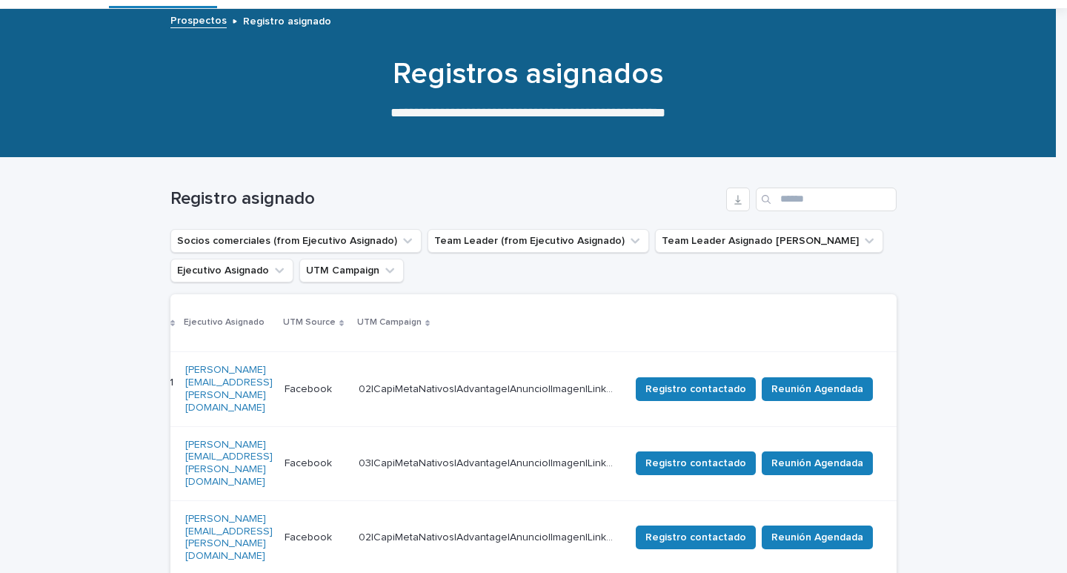
scroll to position [0, 0]
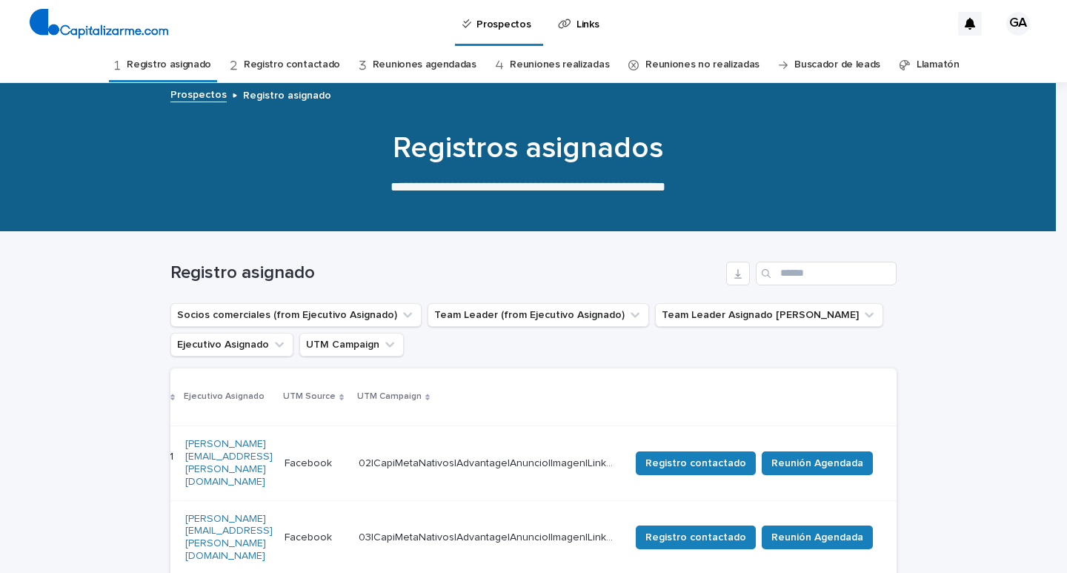
click at [274, 69] on link "Registro contactado" at bounding box center [292, 64] width 96 height 35
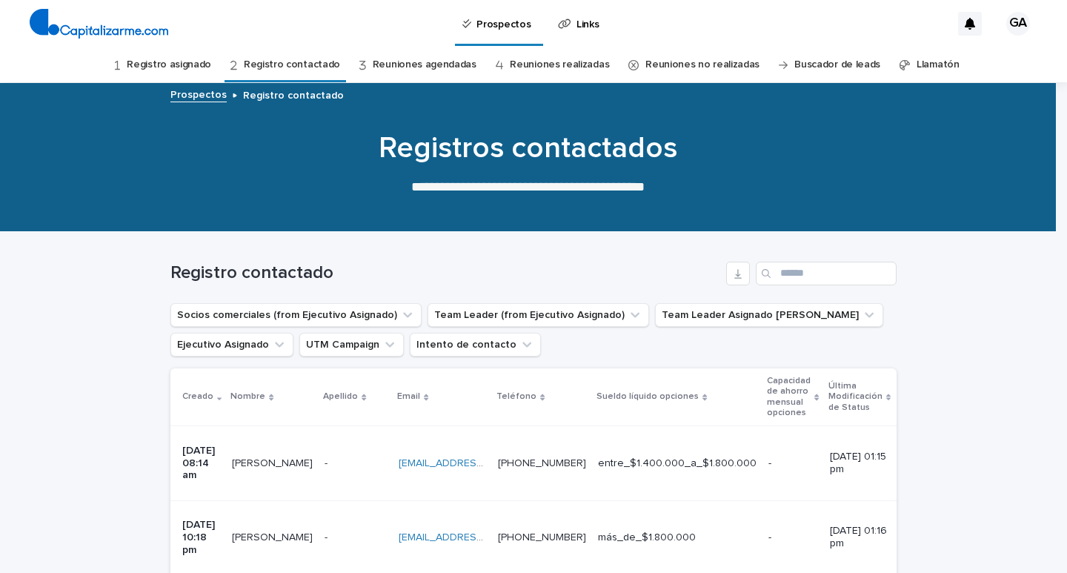
click at [192, 61] on link "Registro asignado" at bounding box center [169, 64] width 84 height 35
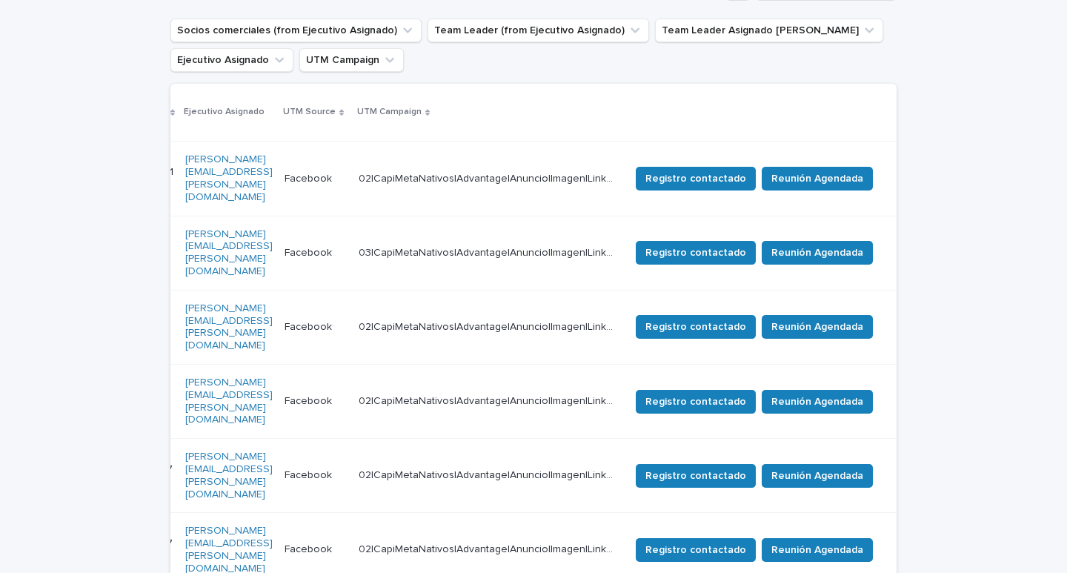
scroll to position [270, 0]
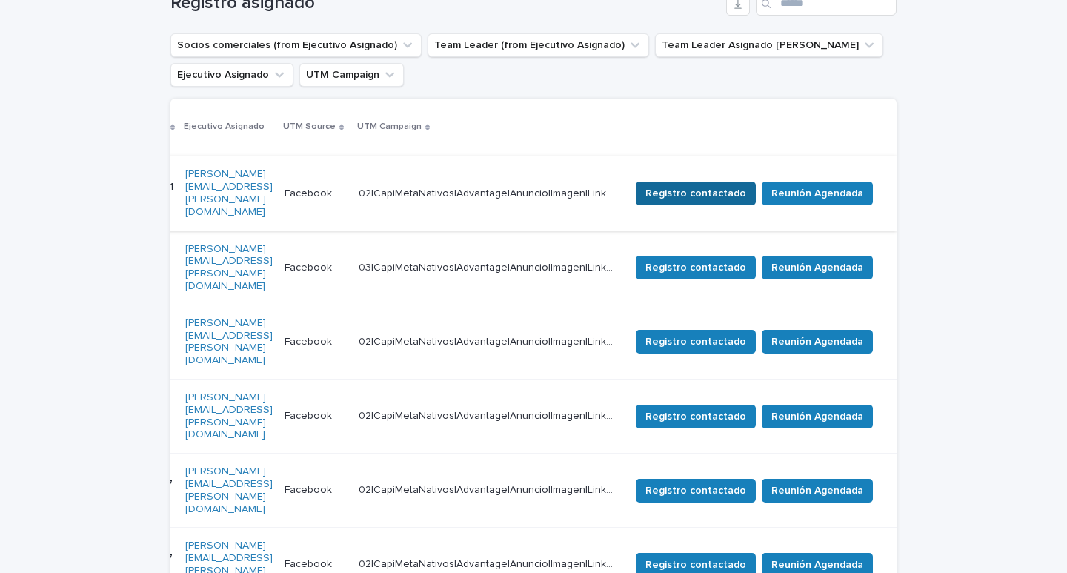
click at [729, 186] on span "Registro contactado" at bounding box center [695, 193] width 101 height 15
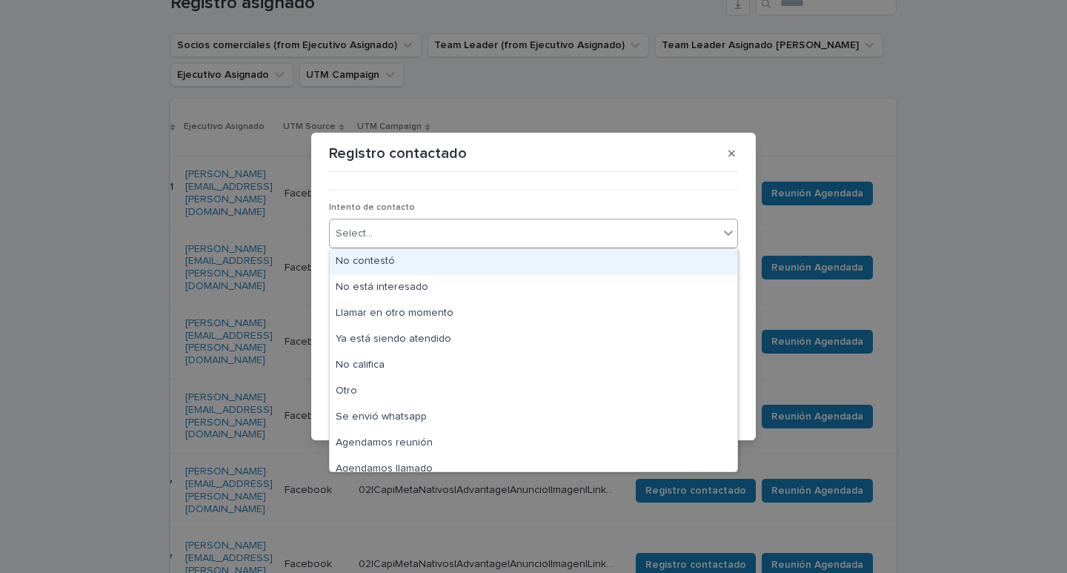
click at [490, 239] on div "Select..." at bounding box center [524, 234] width 389 height 24
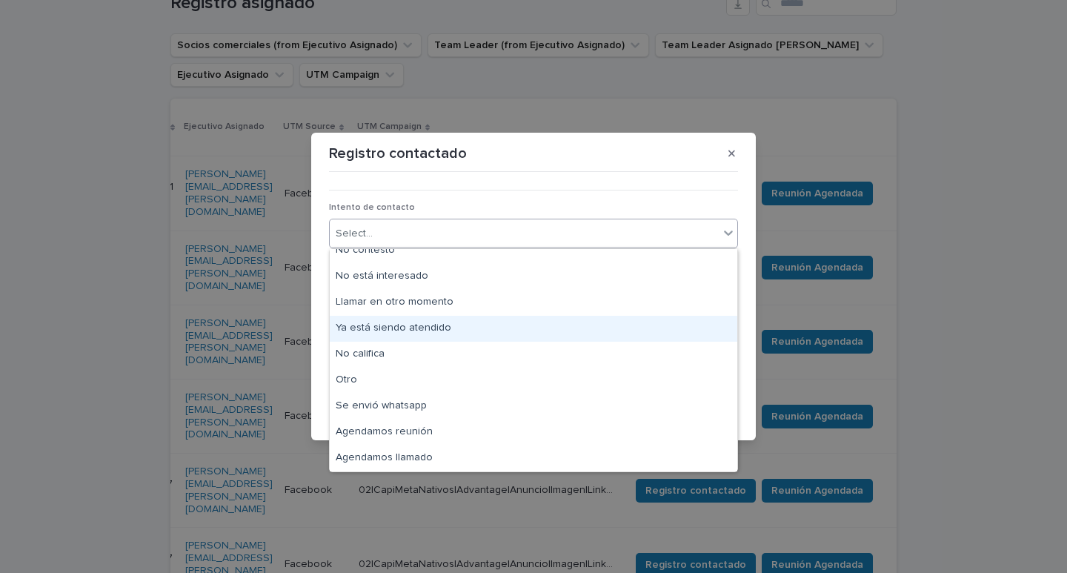
scroll to position [0, 0]
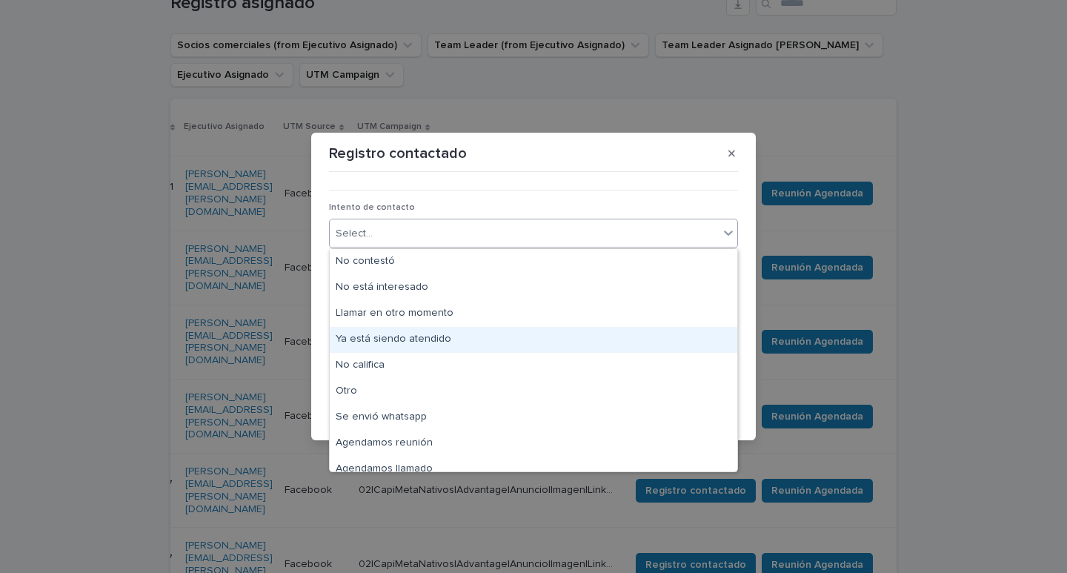
click at [456, 340] on div "Ya está siendo atendido" at bounding box center [534, 340] width 408 height 26
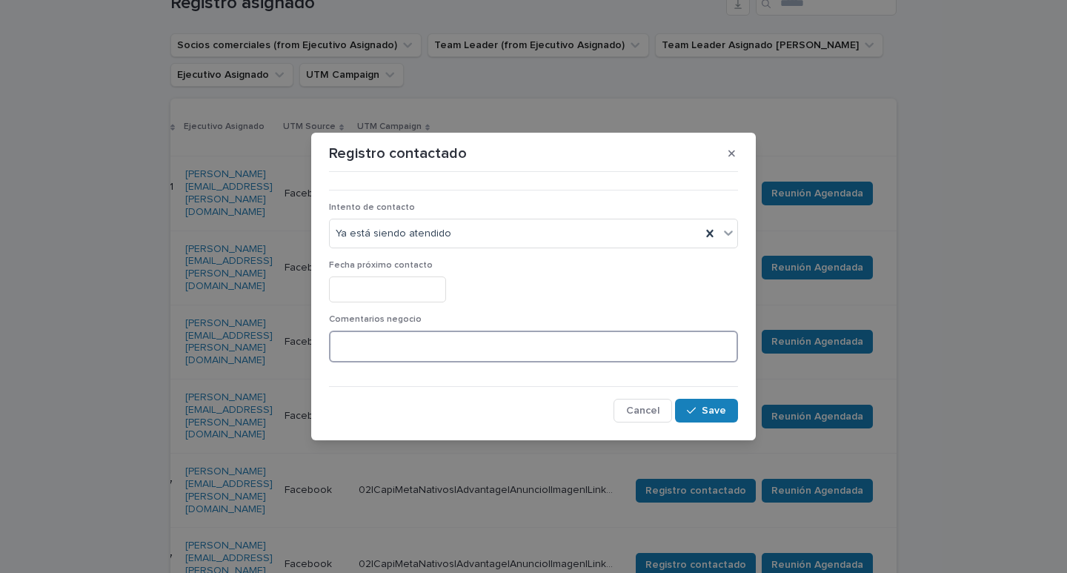
click at [516, 353] on textarea at bounding box center [533, 346] width 409 height 32
drag, startPoint x: 545, startPoint y: 153, endPoint x: 713, endPoint y: 160, distance: 167.6
click at [713, 160] on div "Registro contactado" at bounding box center [533, 154] width 409 height 24
click at [727, 153] on button "button" at bounding box center [732, 154] width 24 height 24
